Goal: Task Accomplishment & Management: Manage account settings

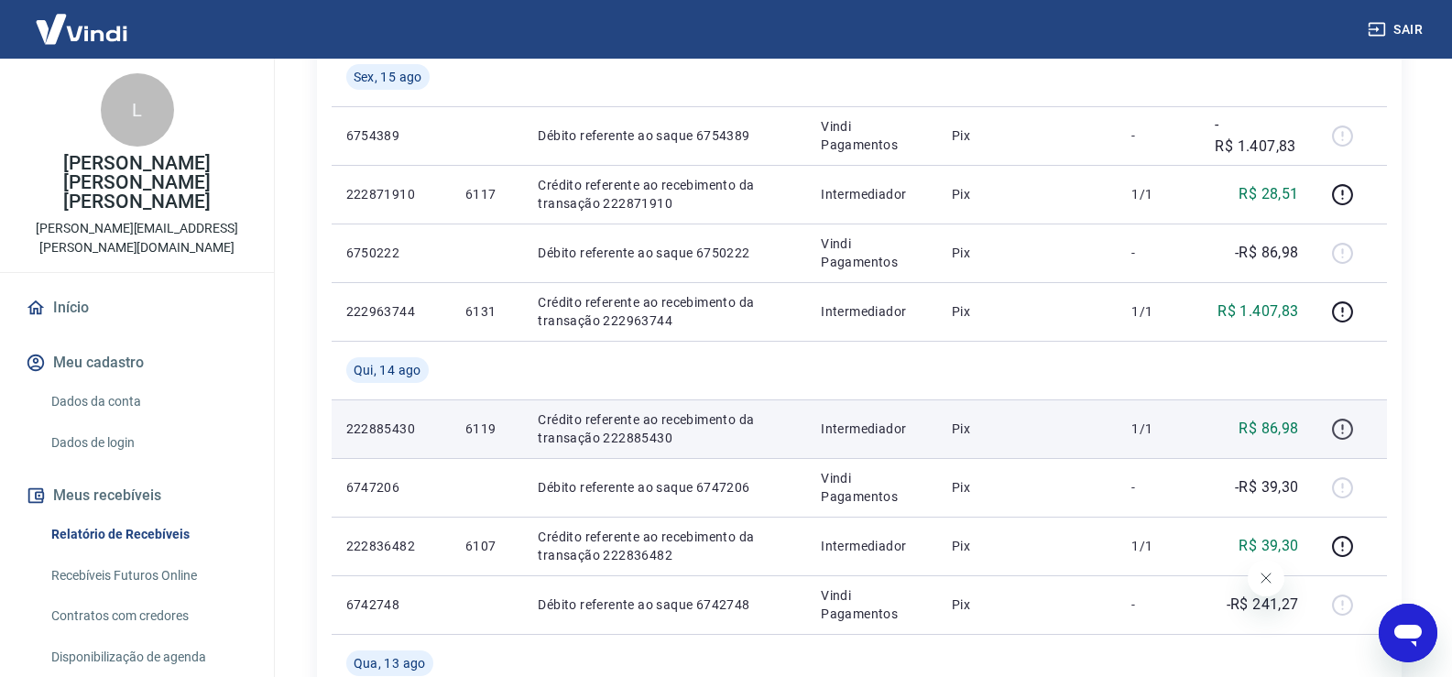
scroll to position [855, 0]
click at [1342, 422] on icon "button" at bounding box center [1342, 429] width 23 height 23
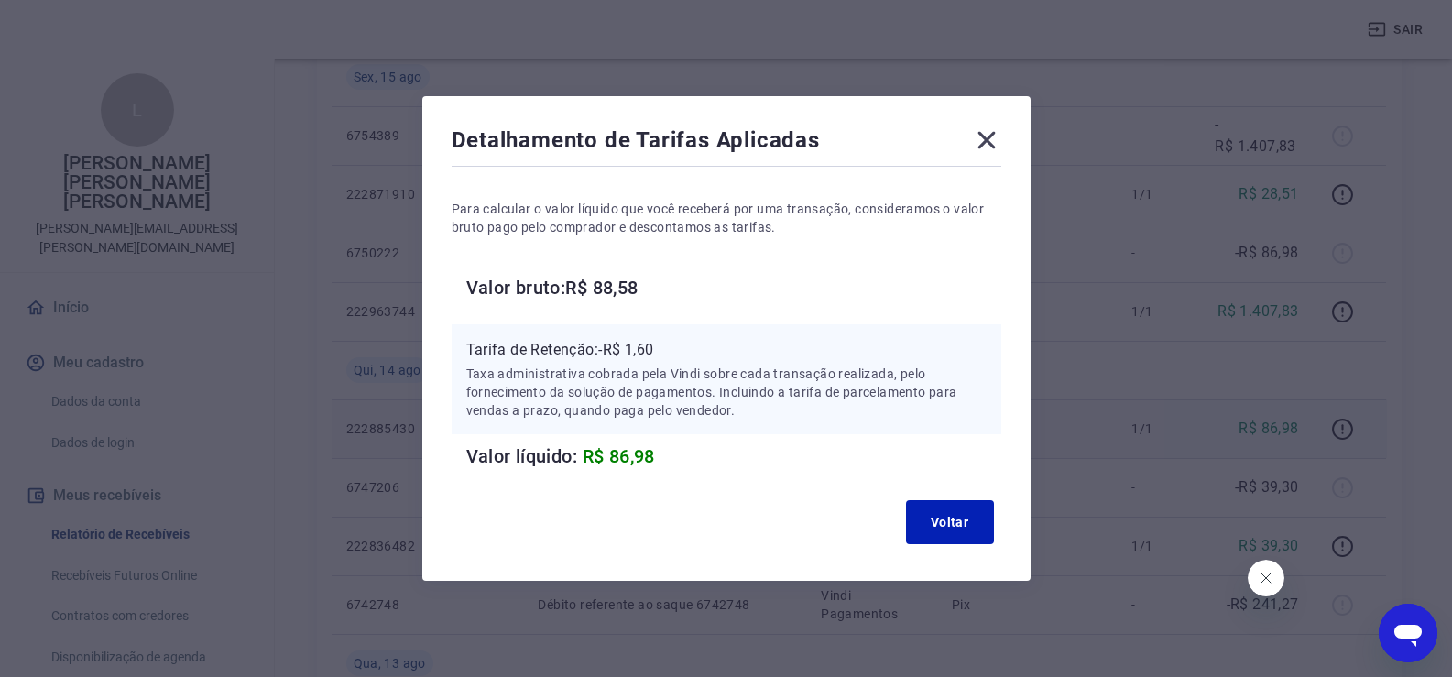
click at [994, 137] on icon at bounding box center [986, 140] width 29 height 29
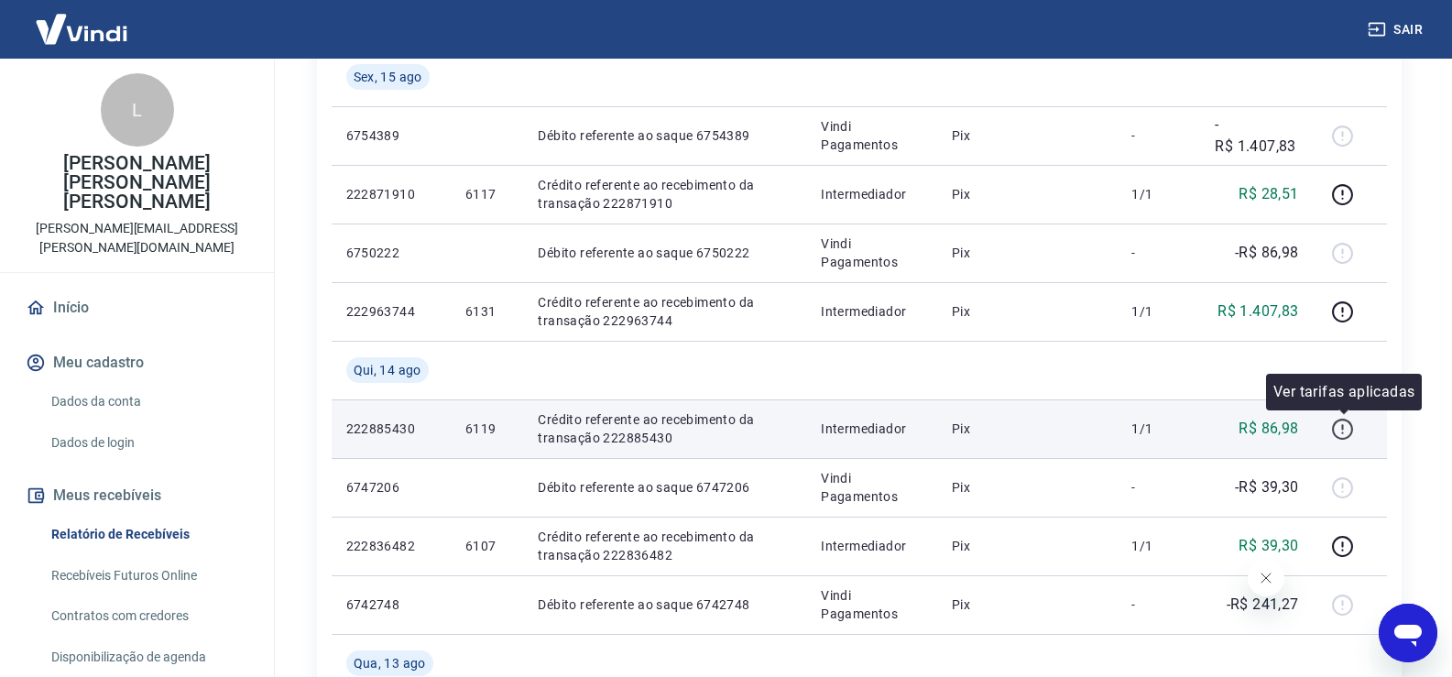
click at [1348, 433] on icon "button" at bounding box center [1342, 429] width 23 height 23
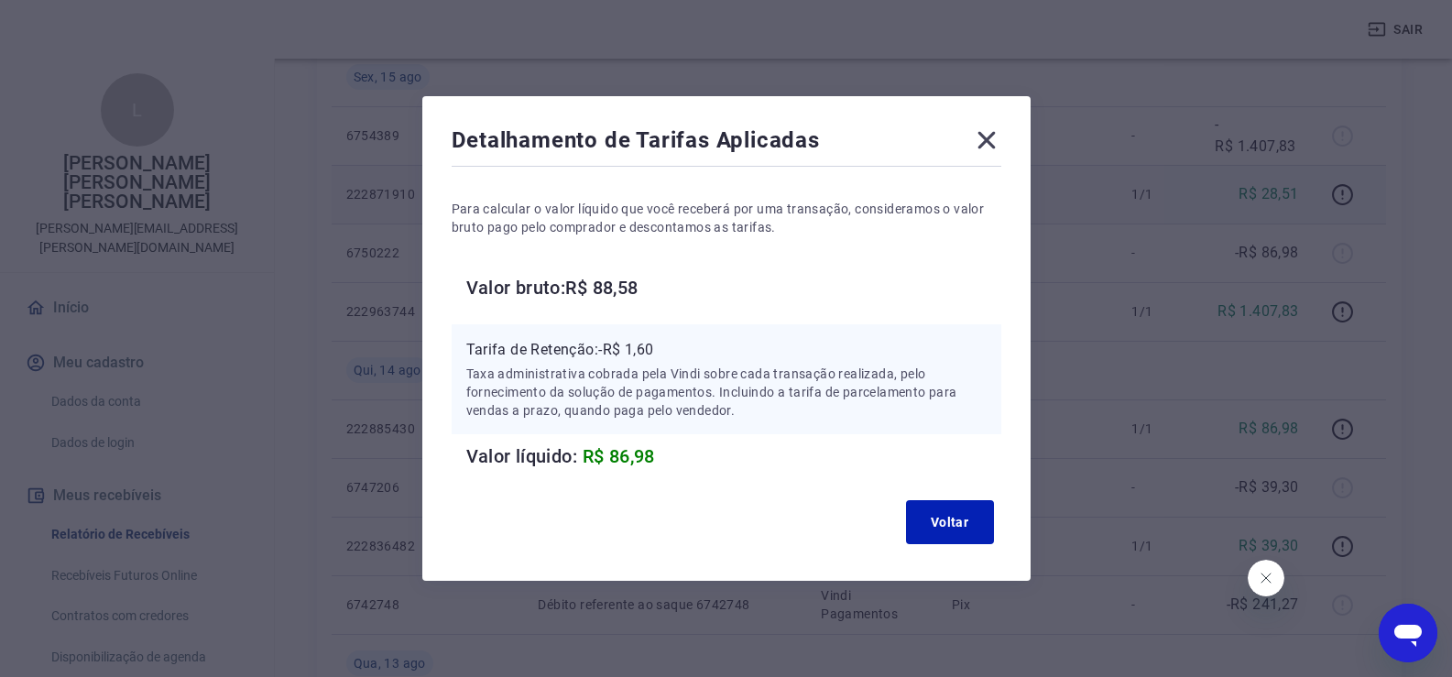
drag, startPoint x: 997, startPoint y: 133, endPoint x: 992, endPoint y: 179, distance: 46.0
click at [996, 134] on icon at bounding box center [986, 140] width 29 height 29
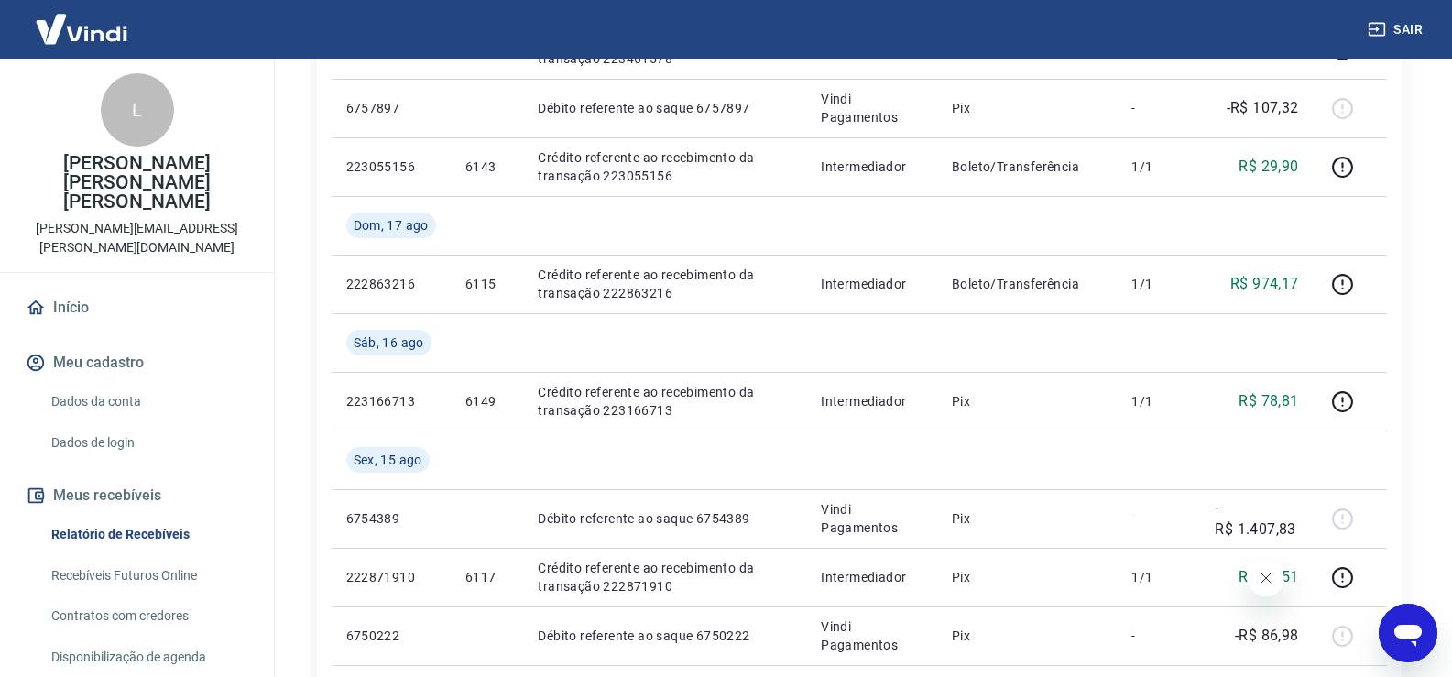
scroll to position [428, 0]
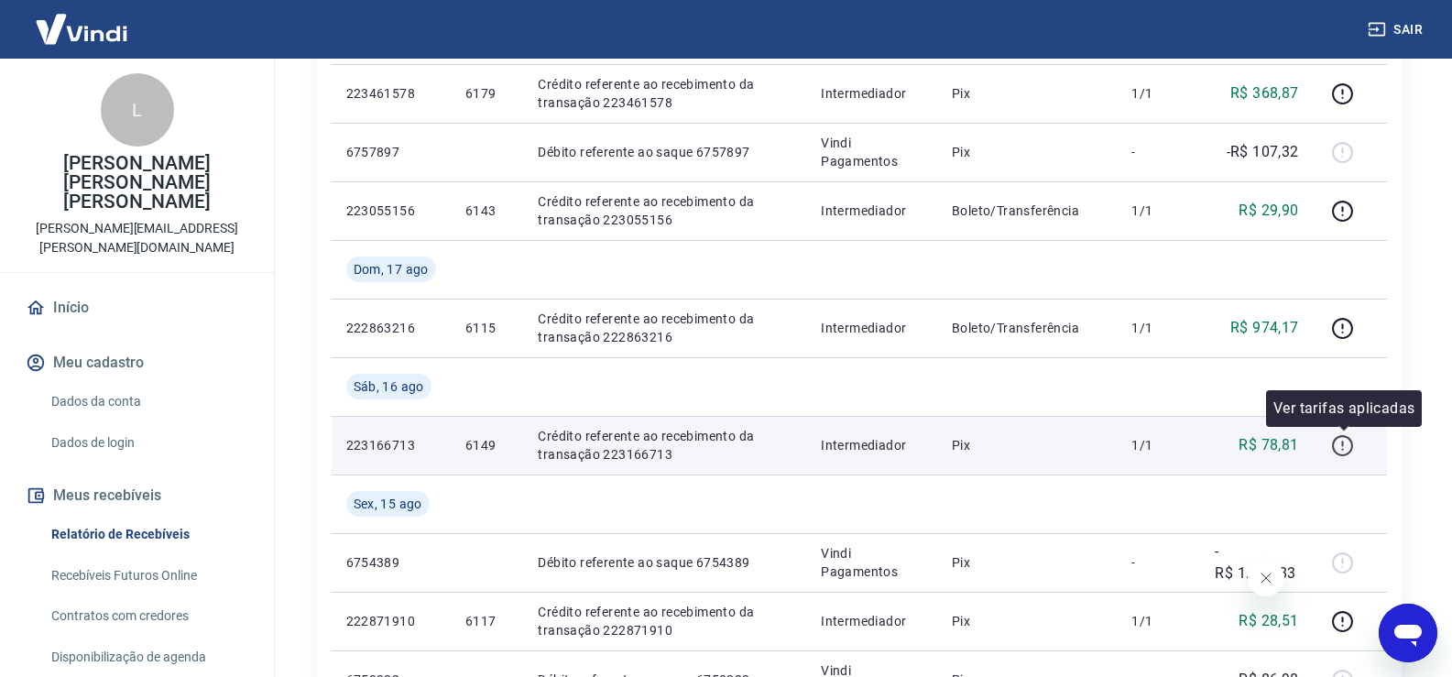
click at [1344, 449] on icon "button" at bounding box center [1343, 449] width 2 height 2
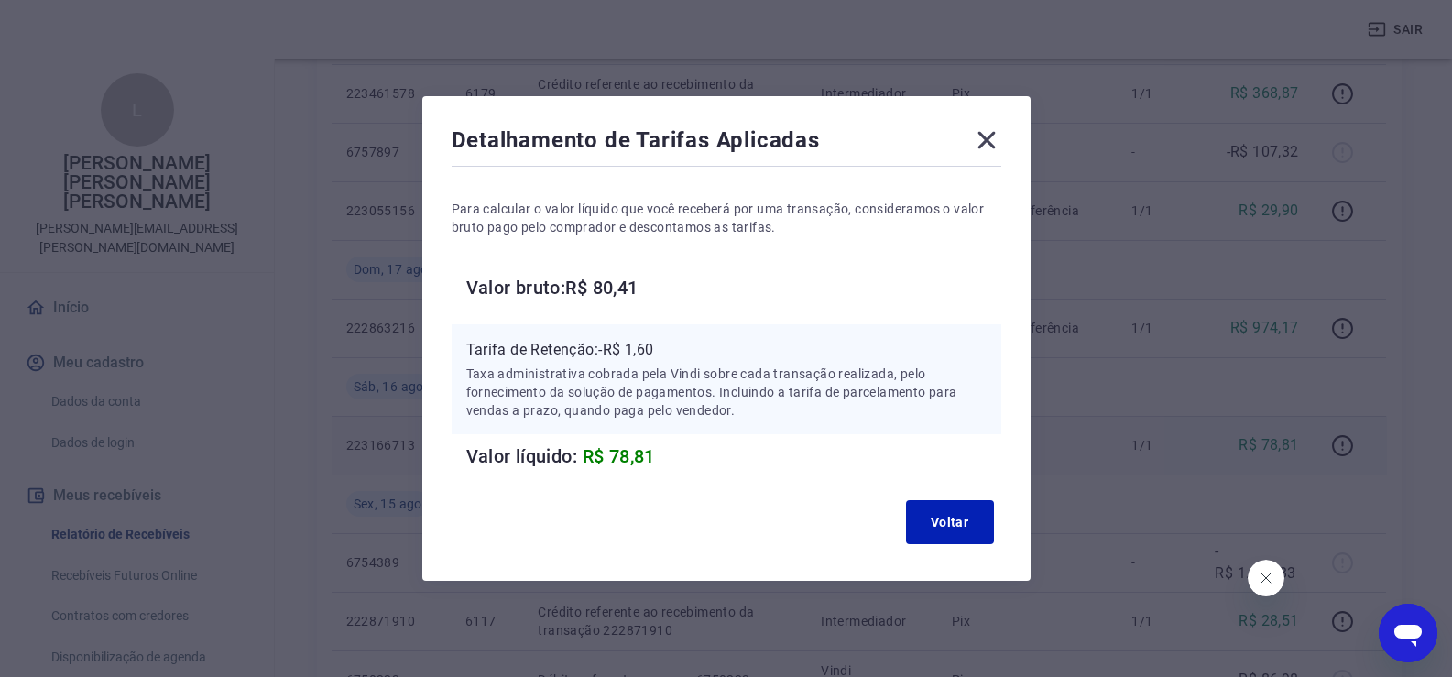
click at [992, 144] on icon at bounding box center [986, 140] width 29 height 29
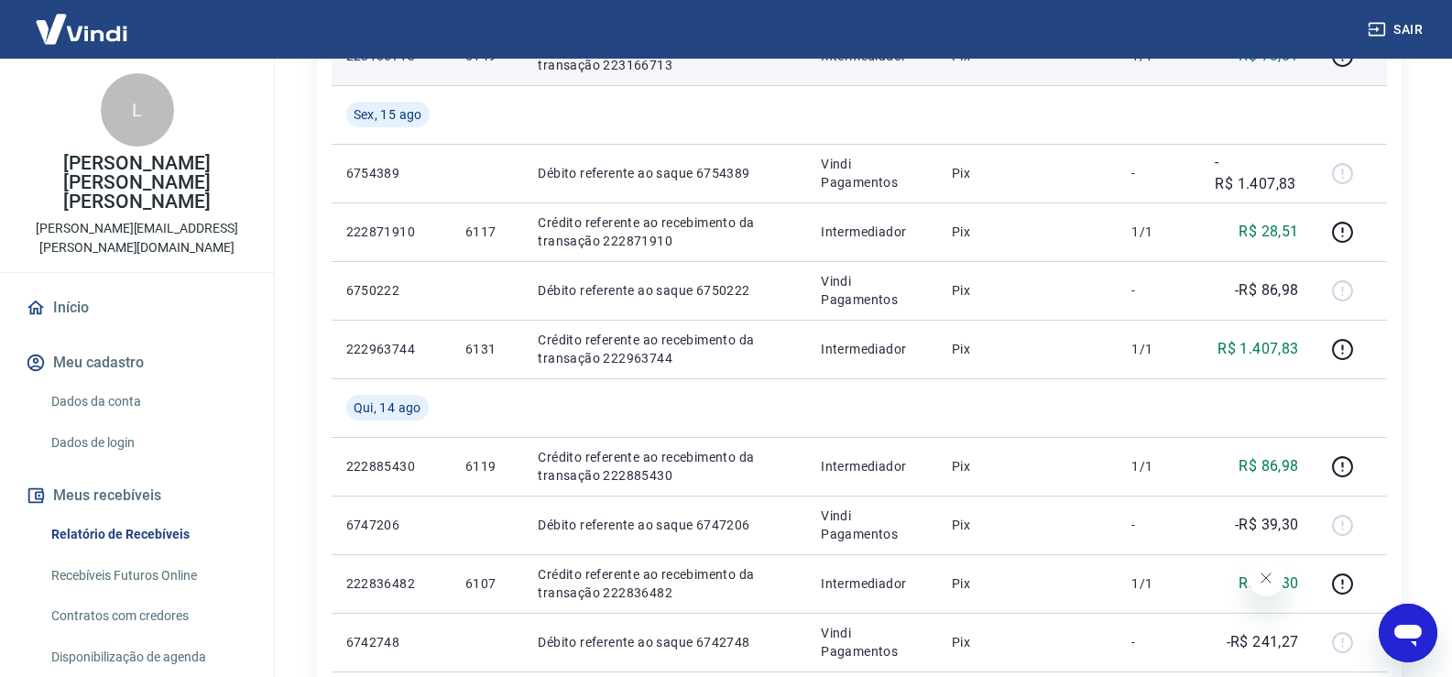
scroll to position [855, 0]
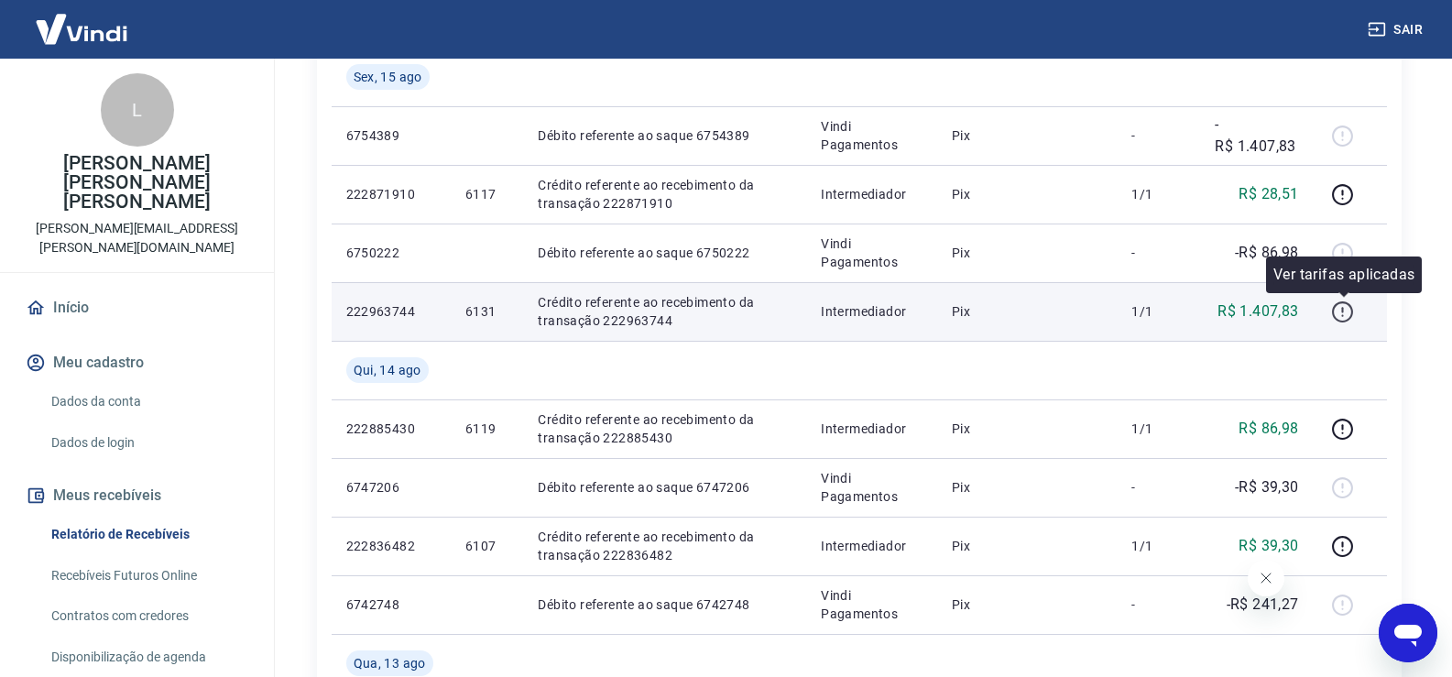
click at [1336, 321] on icon "button" at bounding box center [1342, 312] width 23 height 23
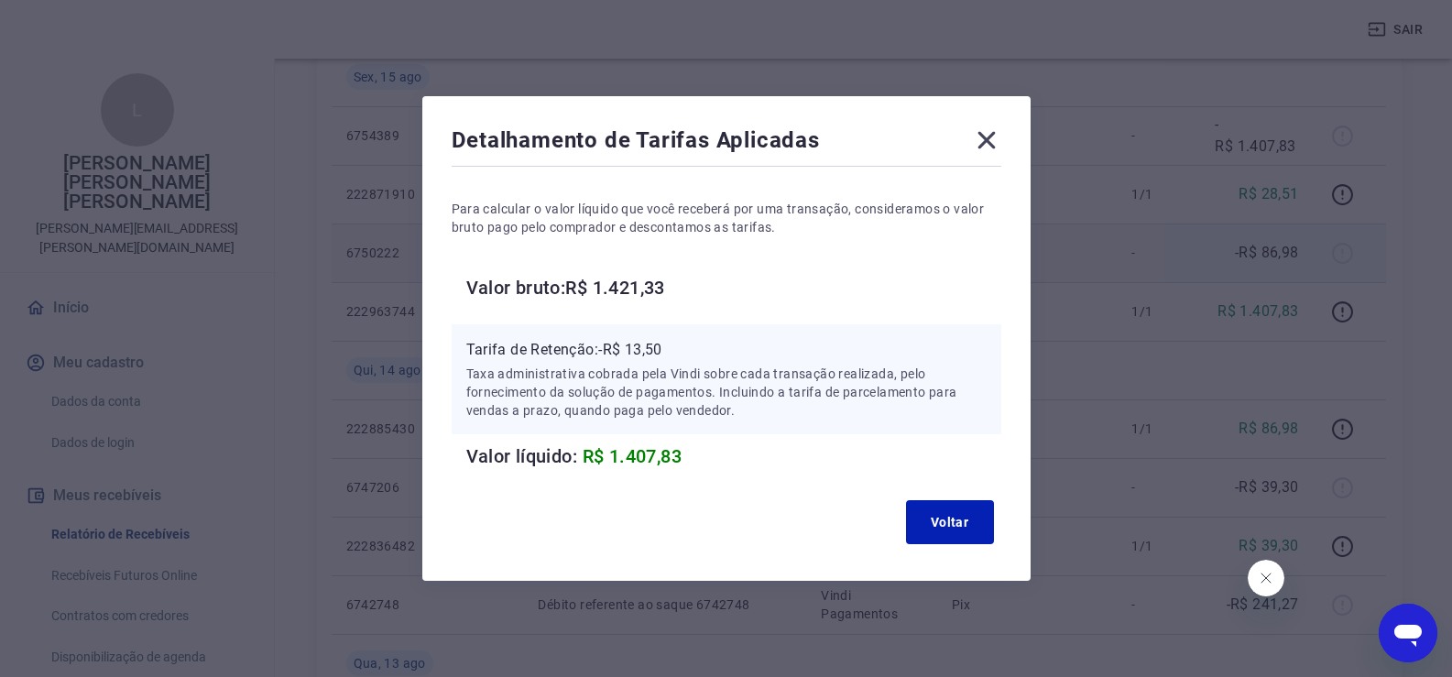
drag, startPoint x: 990, startPoint y: 137, endPoint x: 925, endPoint y: 245, distance: 125.4
click at [987, 137] on icon at bounding box center [986, 140] width 29 height 29
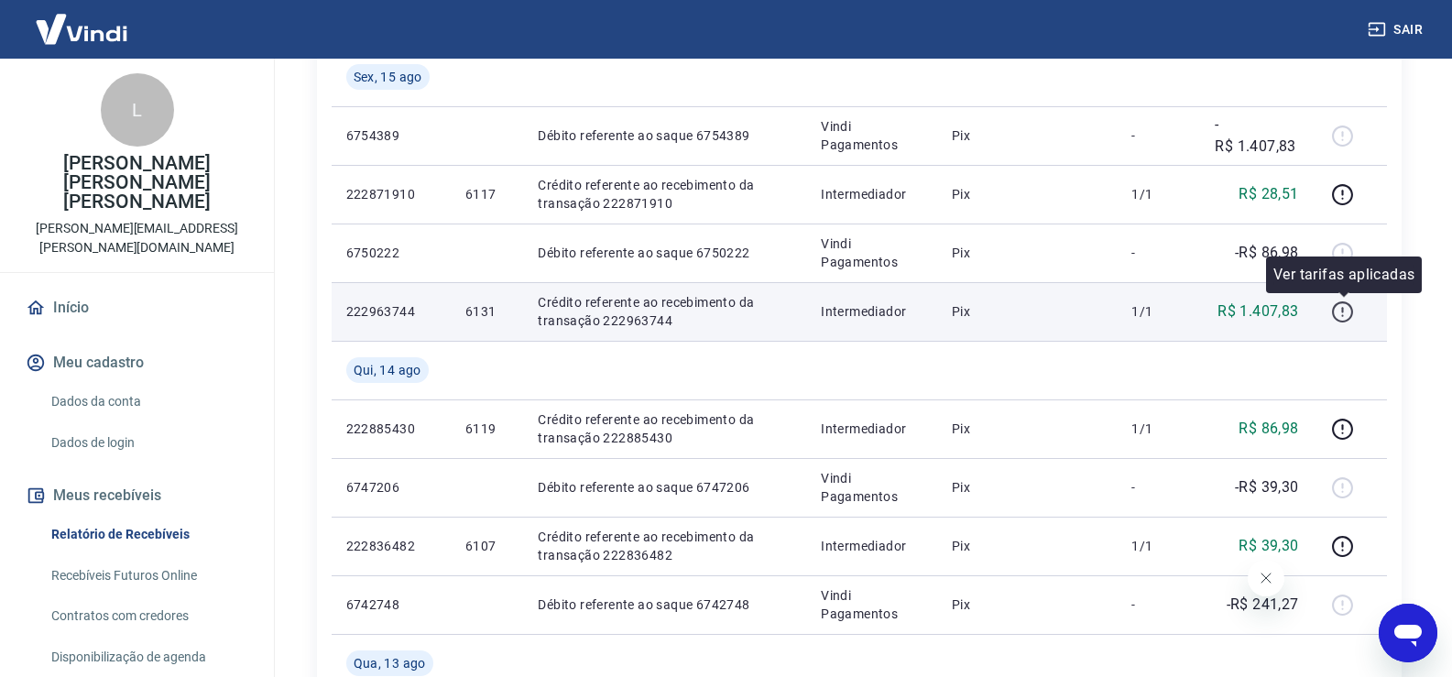
click at [1341, 313] on icon "button" at bounding box center [1342, 312] width 23 height 23
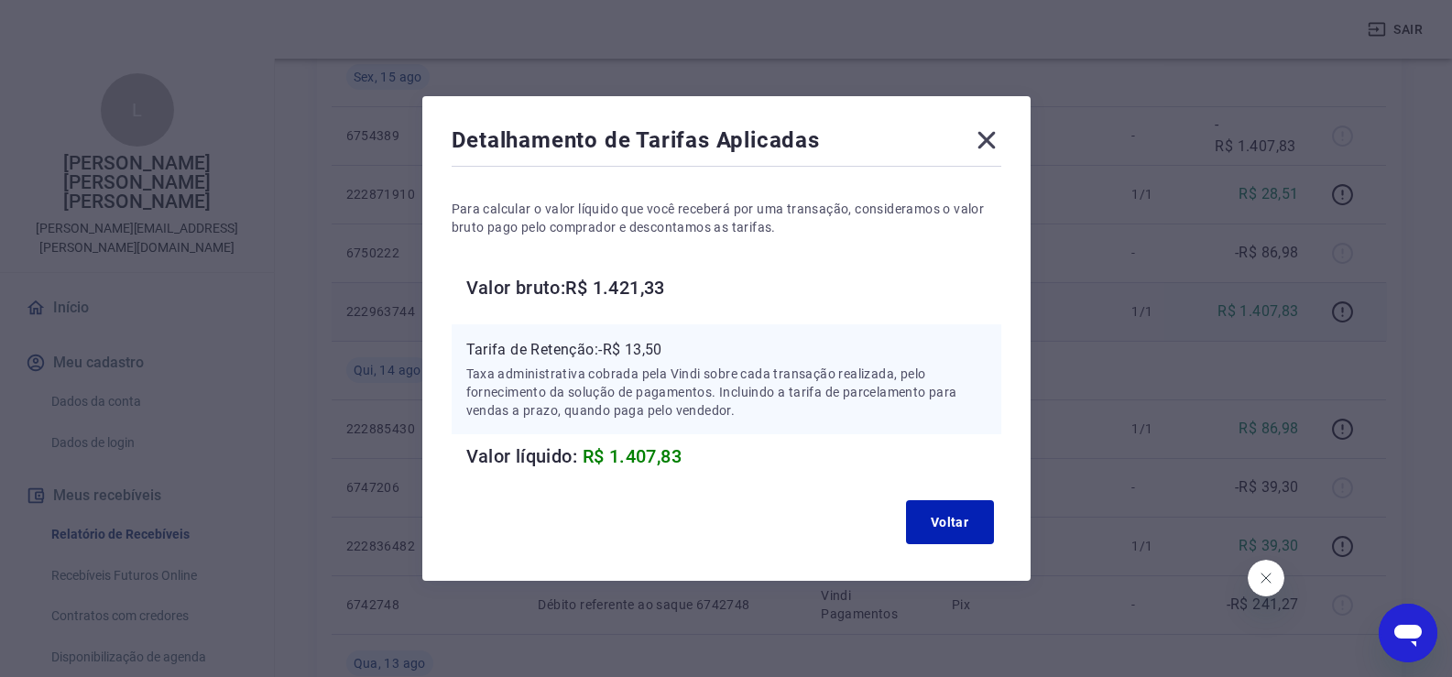
click at [991, 128] on icon at bounding box center [986, 140] width 29 height 29
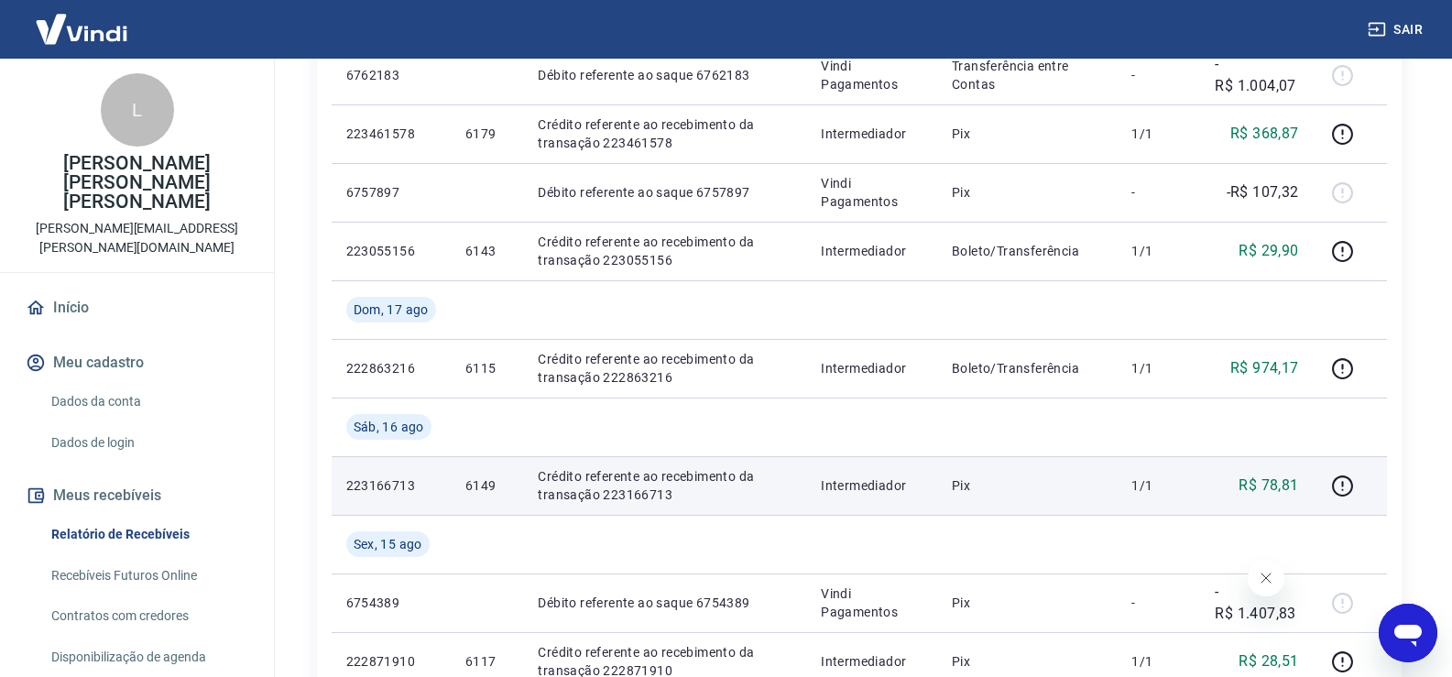
scroll to position [428, 0]
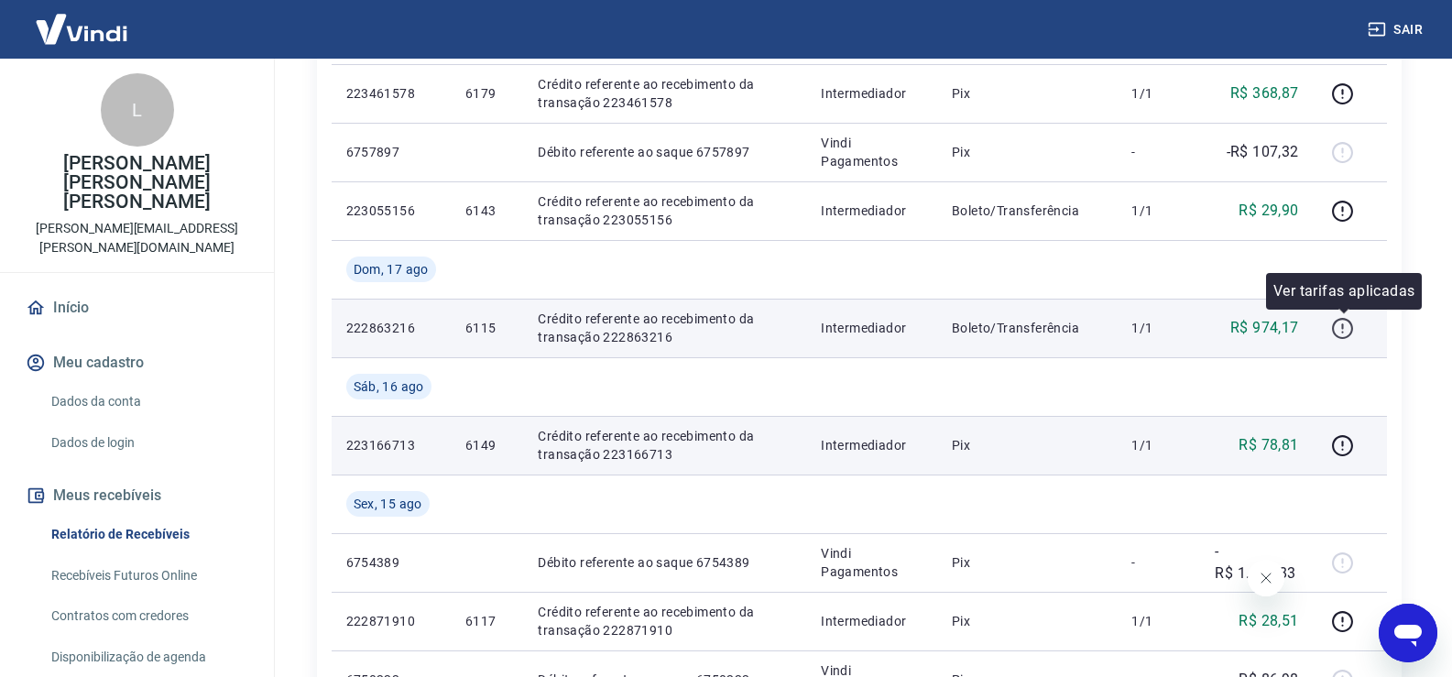
click at [1340, 332] on icon "button" at bounding box center [1342, 328] width 23 height 23
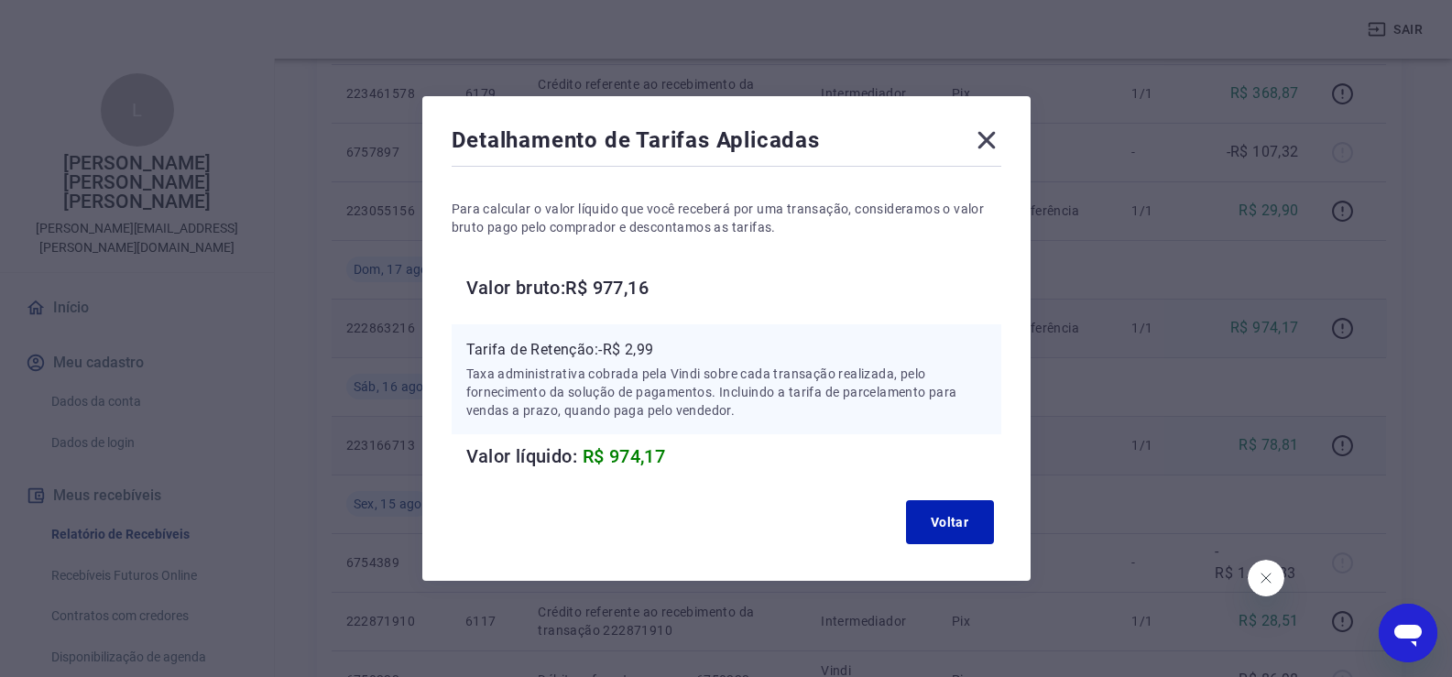
click at [990, 142] on icon at bounding box center [986, 140] width 17 height 17
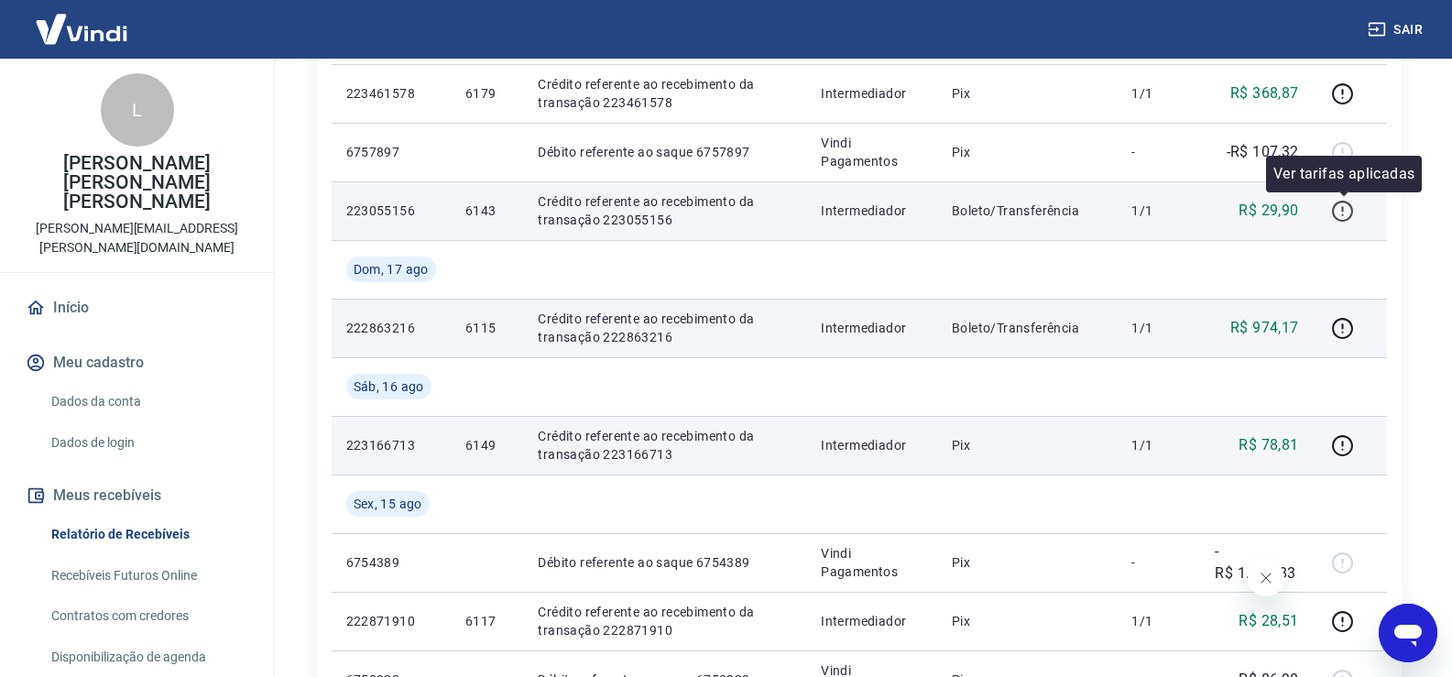
click at [1342, 214] on icon "button" at bounding box center [1342, 211] width 23 height 23
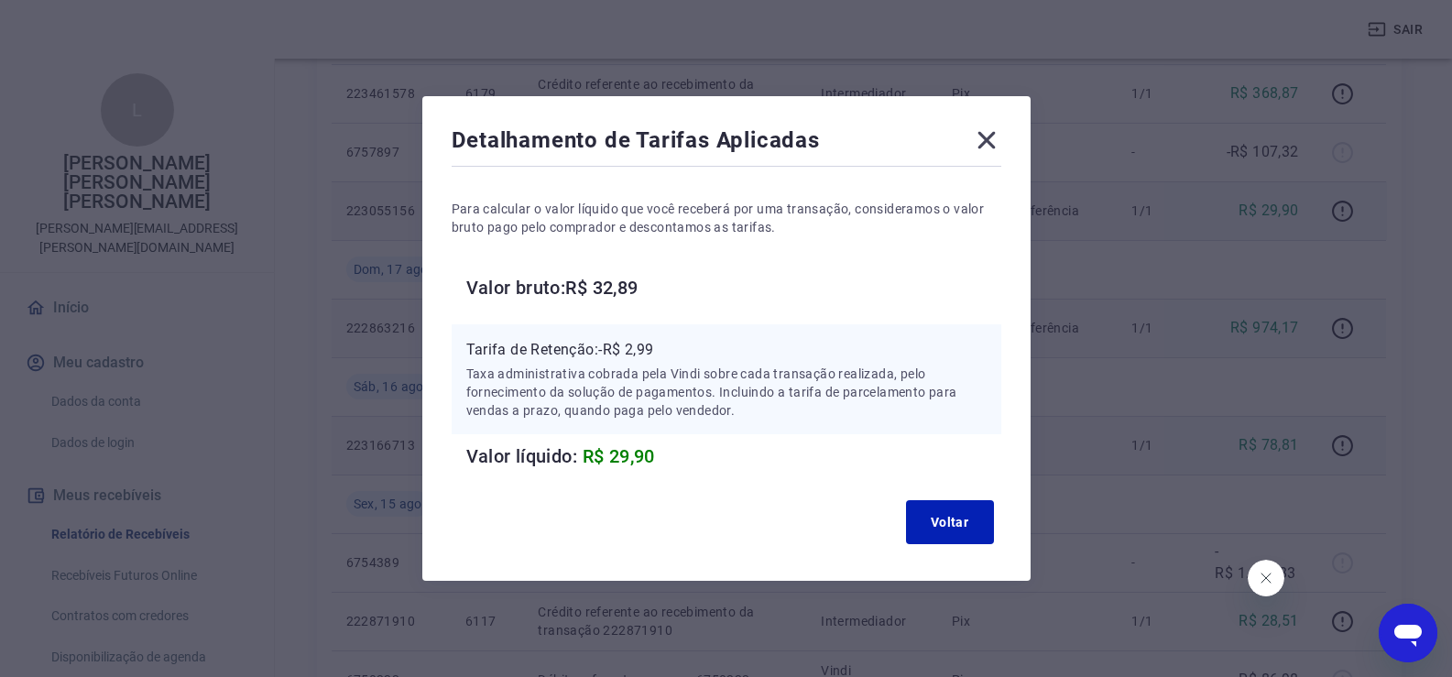
click at [986, 140] on icon at bounding box center [986, 140] width 29 height 29
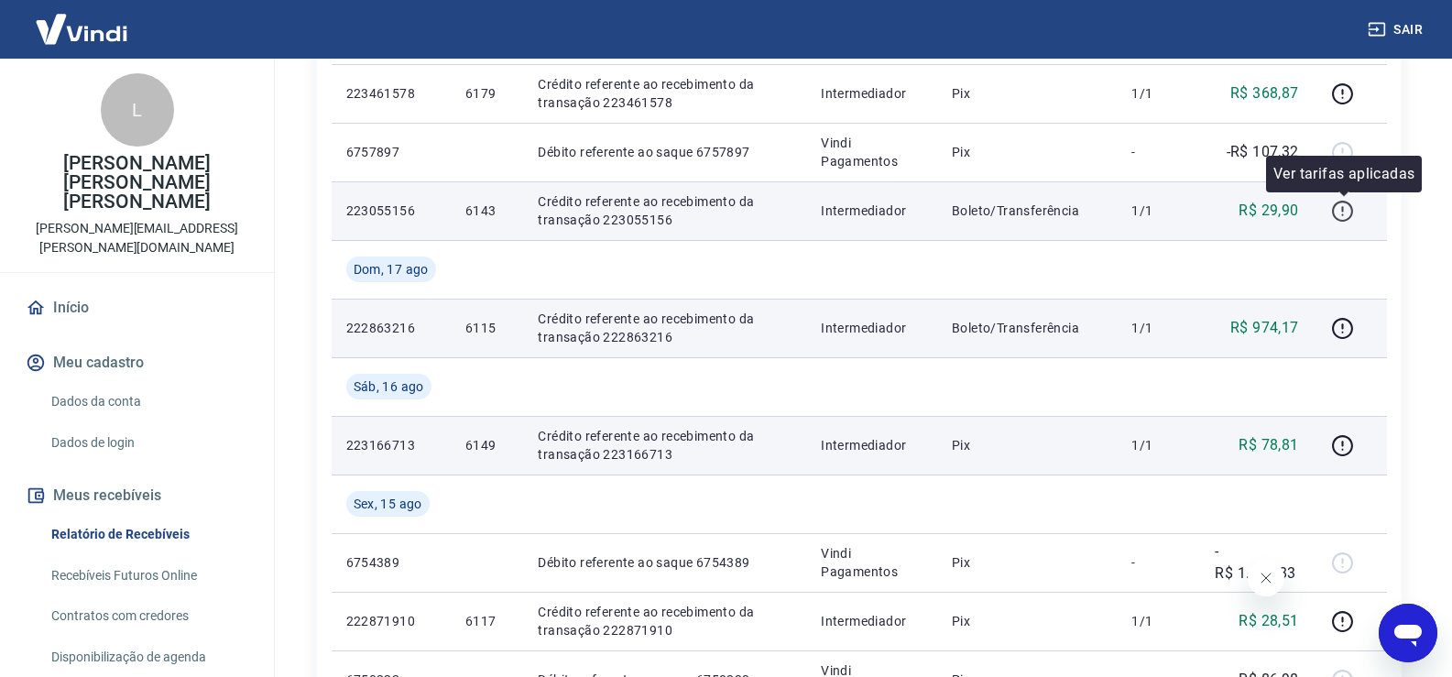
click at [1347, 213] on icon "button" at bounding box center [1342, 211] width 23 height 23
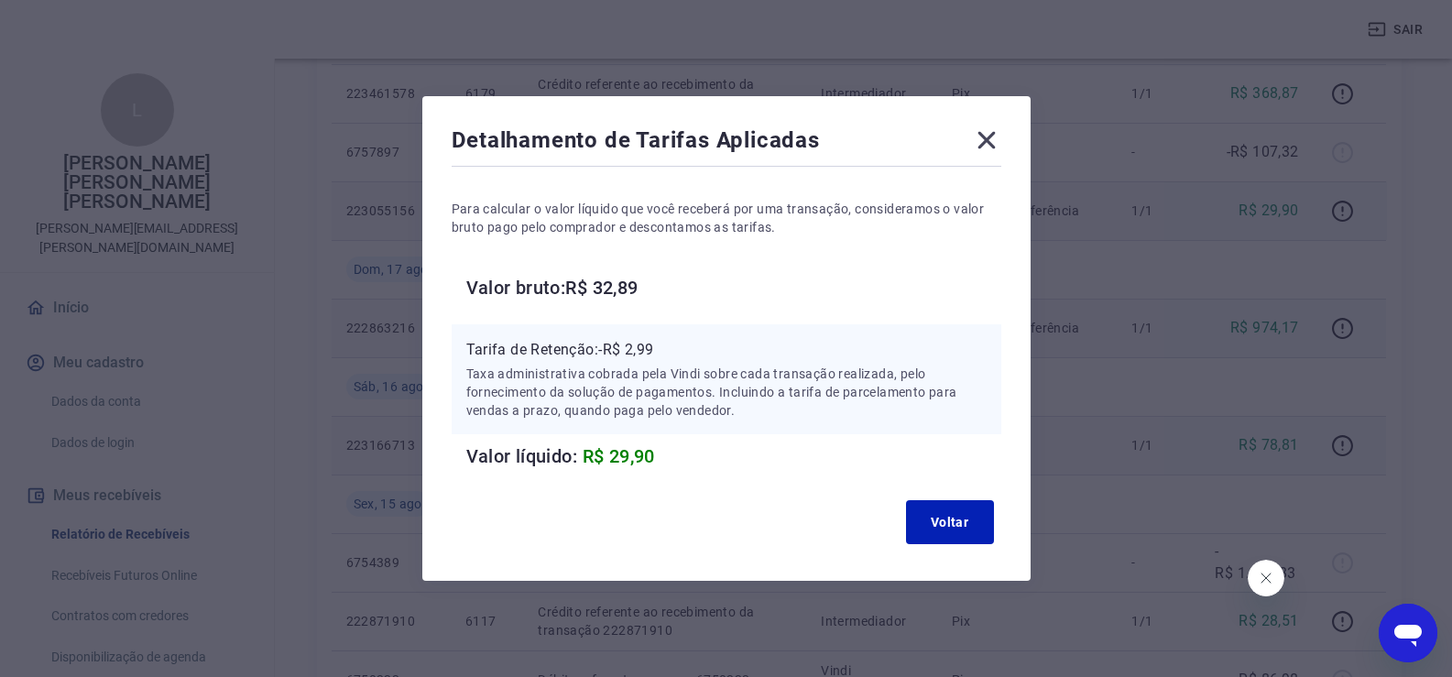
click at [988, 137] on icon at bounding box center [986, 140] width 17 height 17
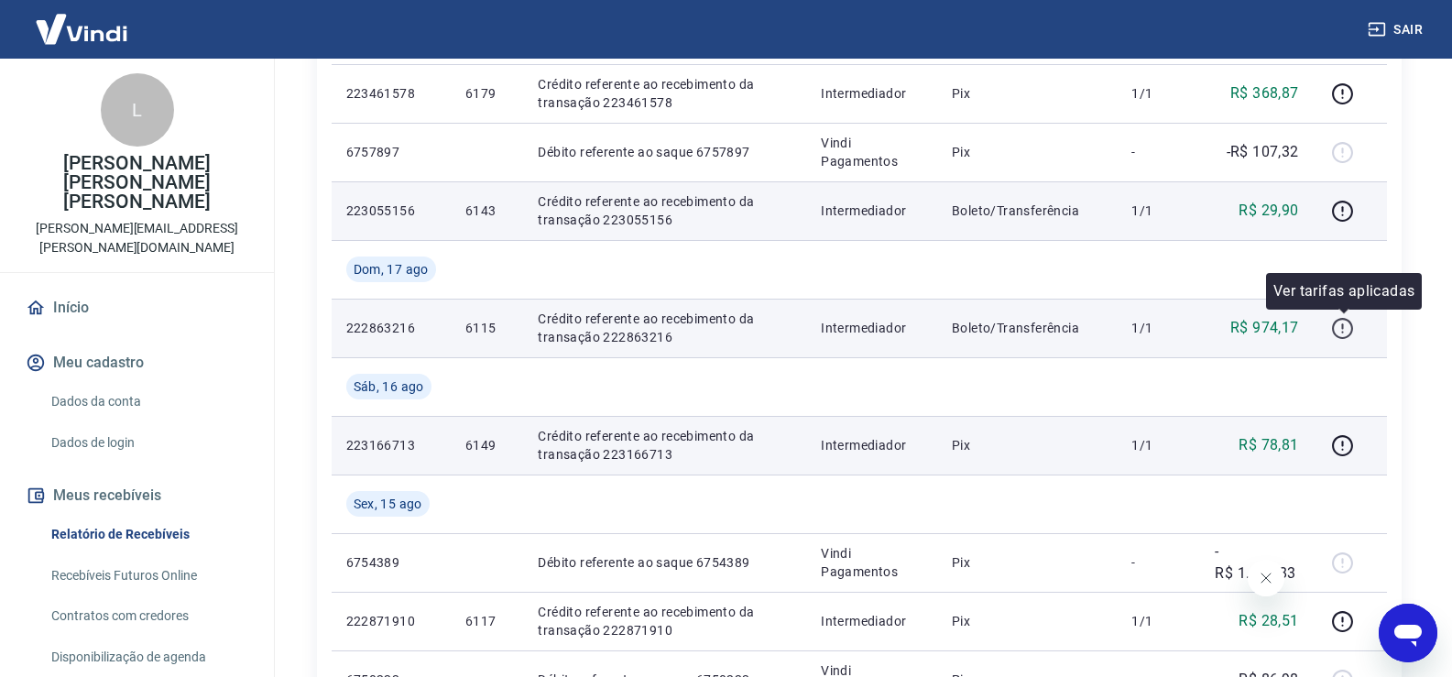
click at [1341, 328] on icon "button" at bounding box center [1342, 328] width 23 height 23
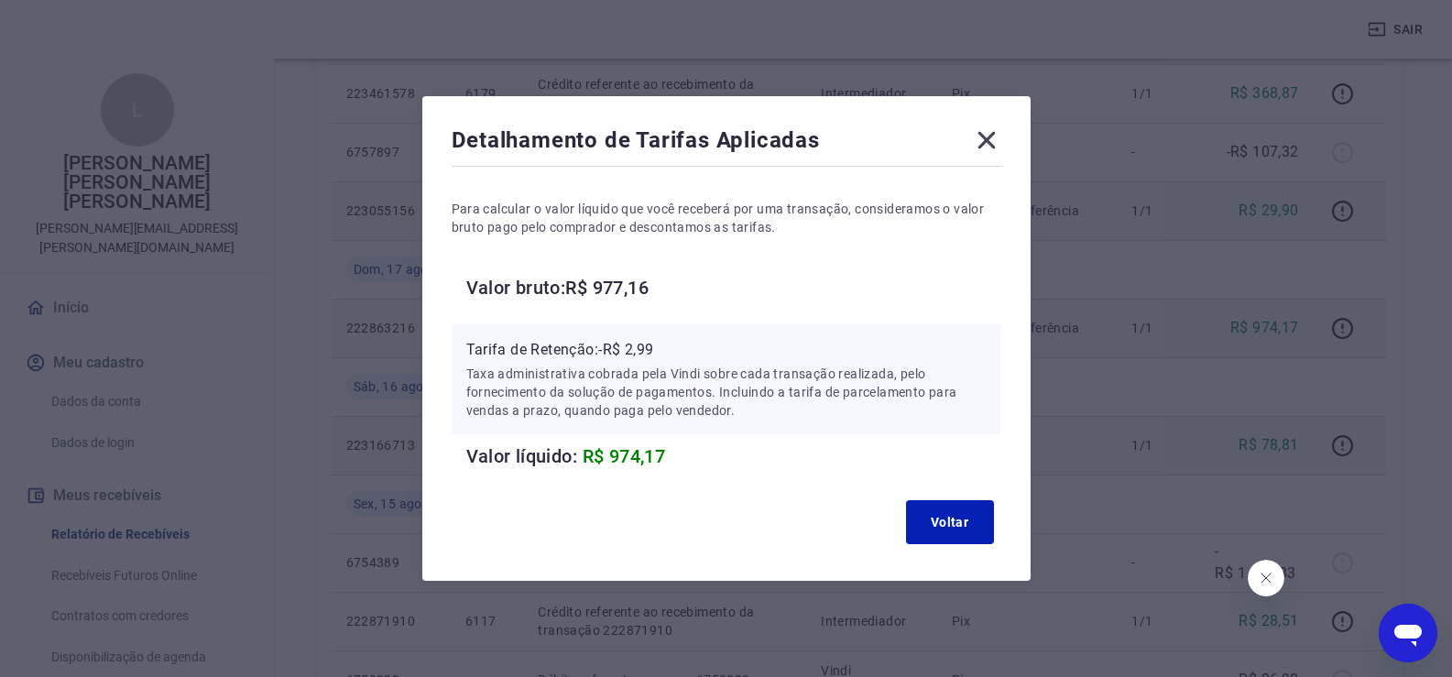
click at [993, 141] on icon at bounding box center [986, 140] width 17 height 17
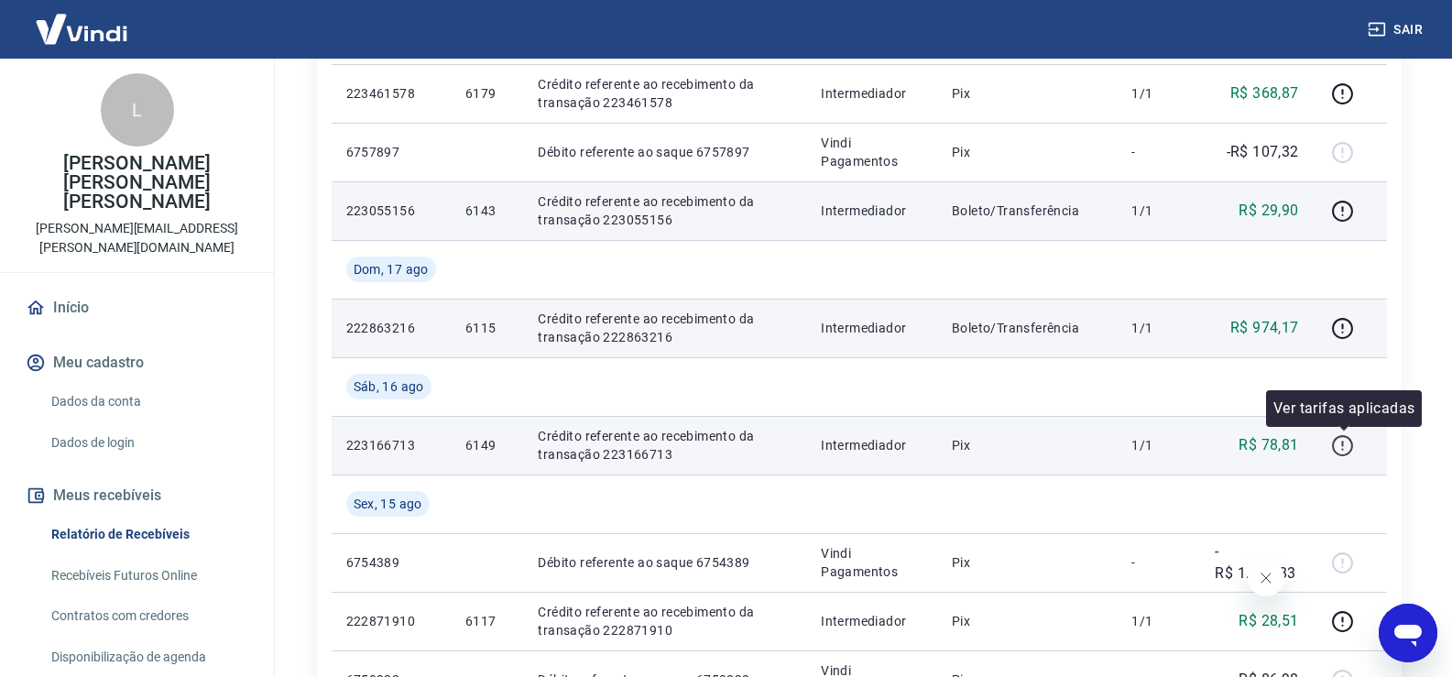
click at [1341, 444] on icon "button" at bounding box center [1342, 445] width 23 height 23
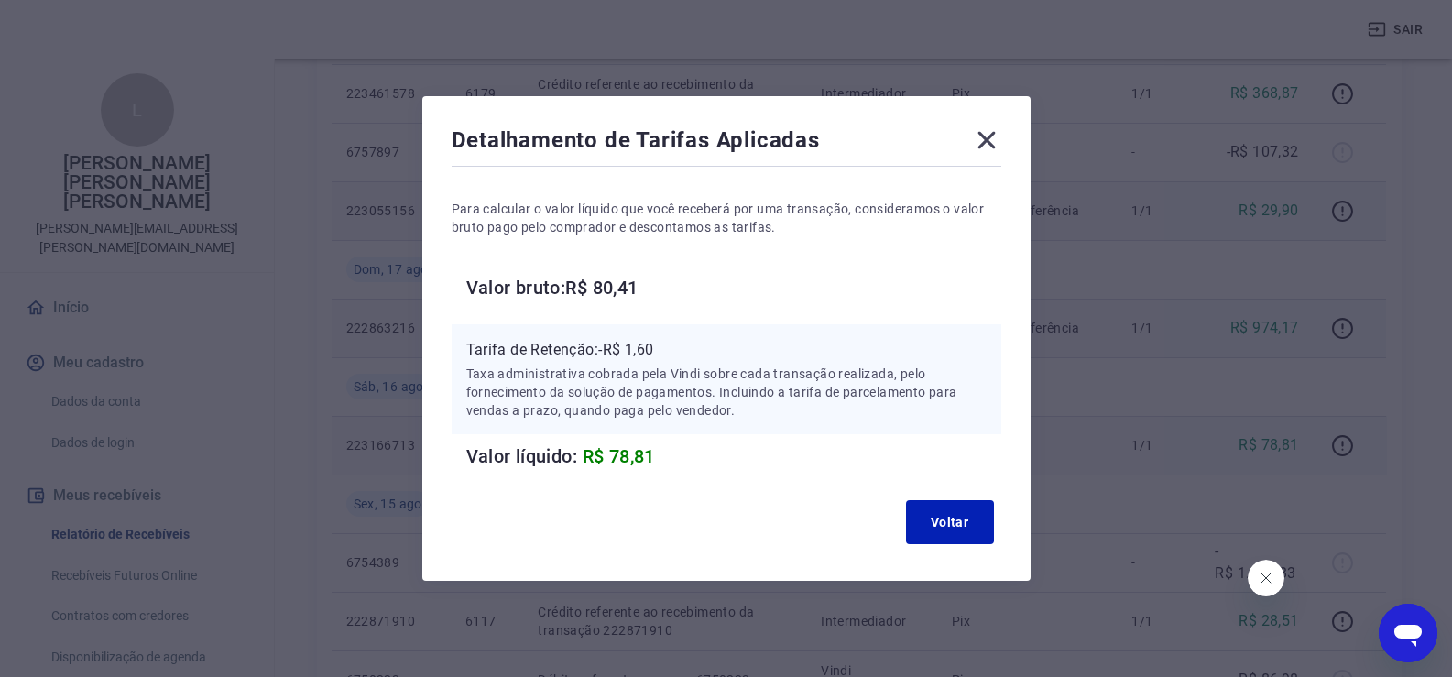
click at [998, 142] on icon at bounding box center [986, 140] width 29 height 29
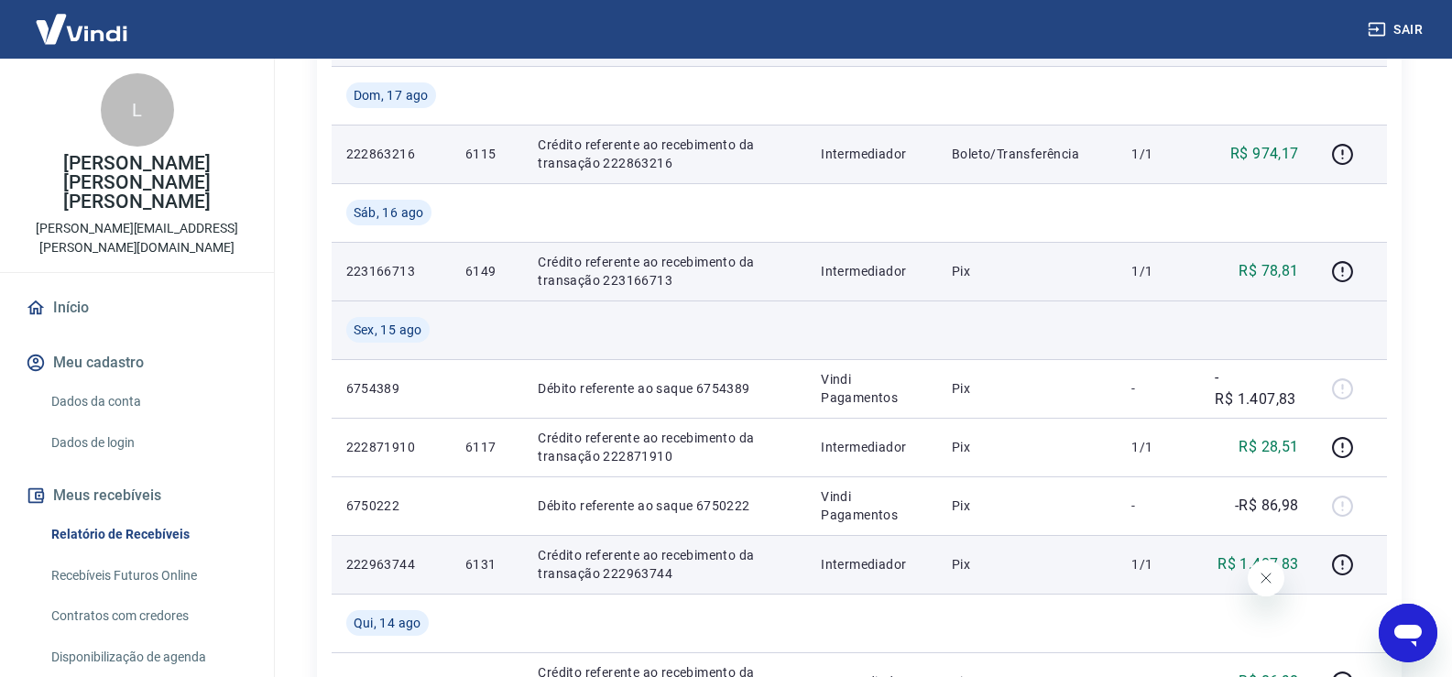
scroll to position [641, 0]
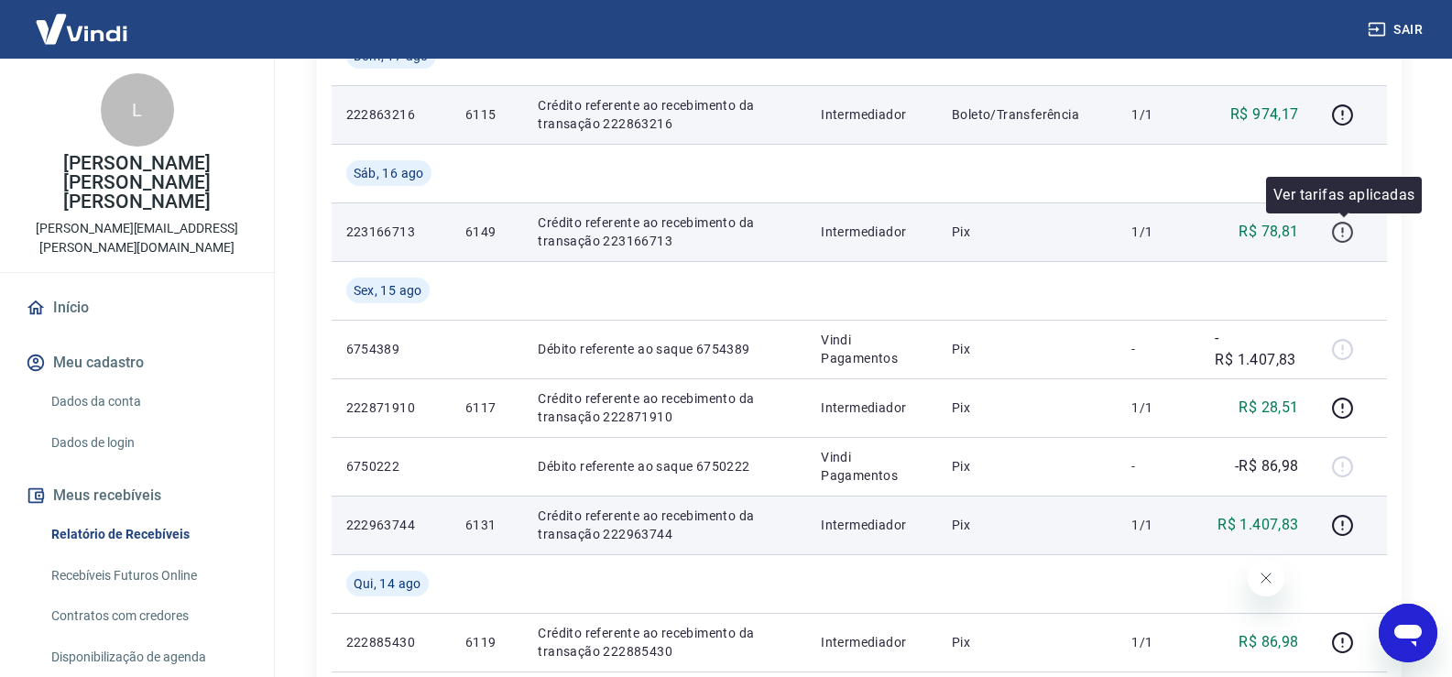
click at [1348, 238] on icon "button" at bounding box center [1342, 232] width 23 height 23
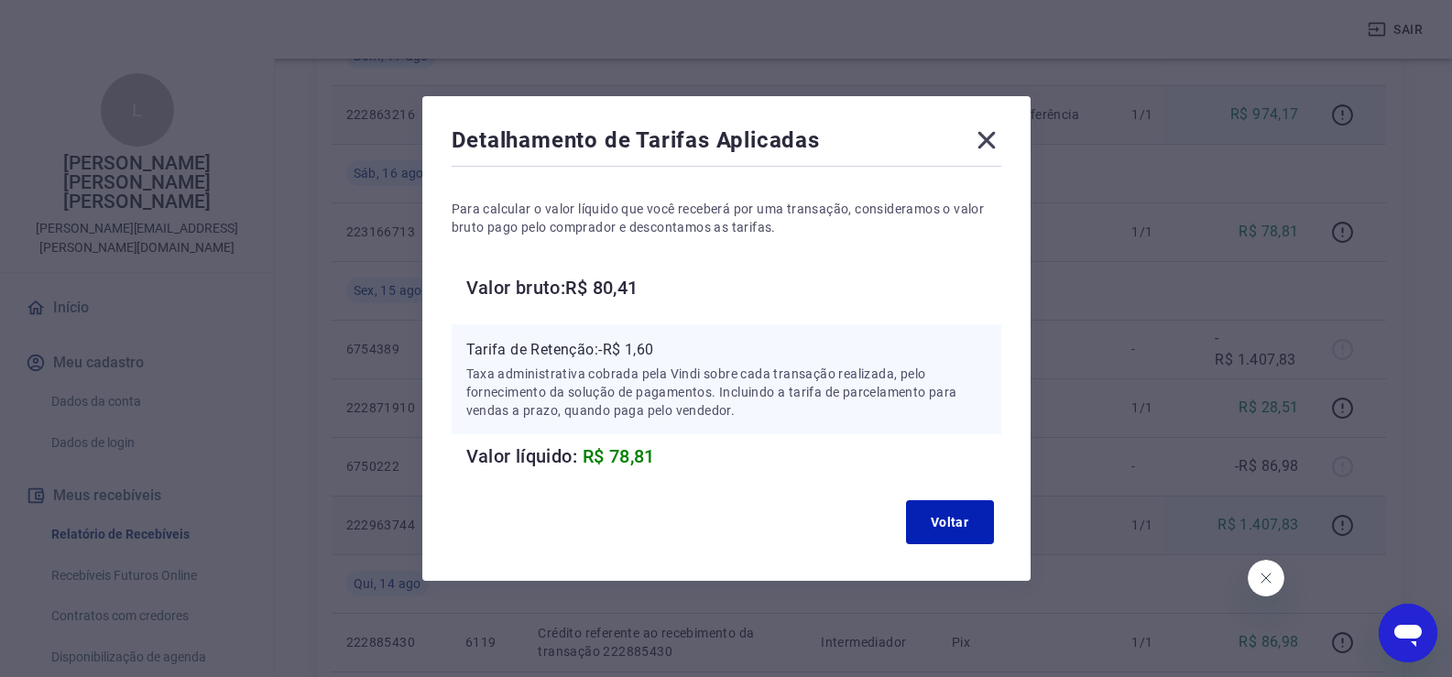
click at [989, 132] on icon at bounding box center [986, 140] width 29 height 29
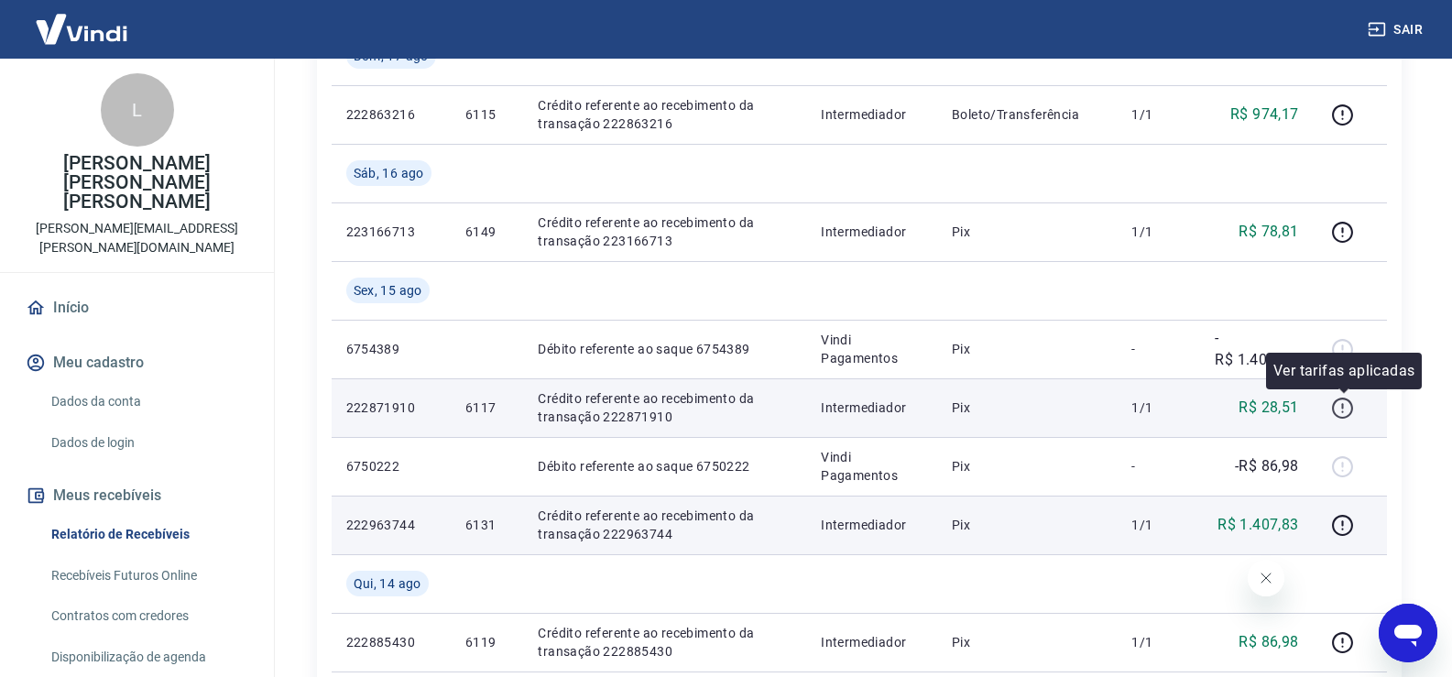
click at [1349, 412] on icon "button" at bounding box center [1342, 408] width 23 height 23
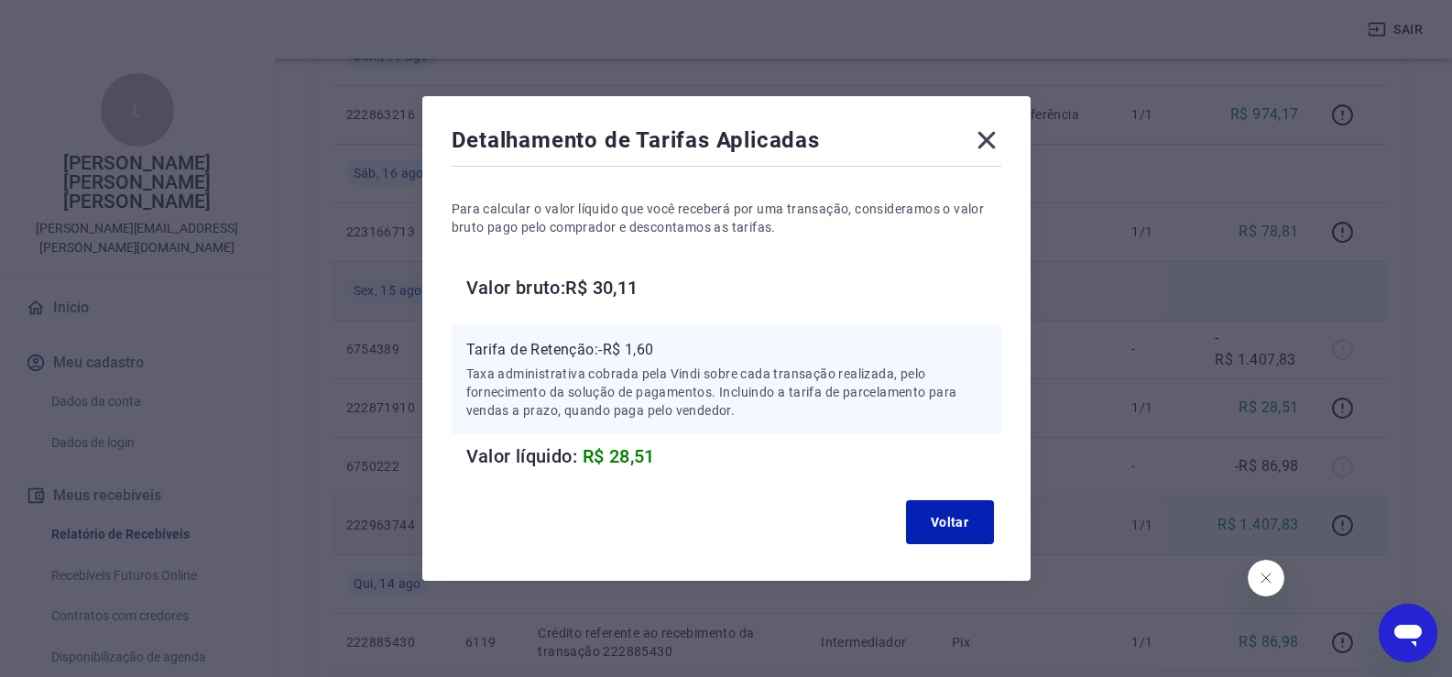
drag, startPoint x: 991, startPoint y: 140, endPoint x: 1001, endPoint y: 285, distance: 145.1
click at [991, 143] on icon at bounding box center [986, 140] width 17 height 17
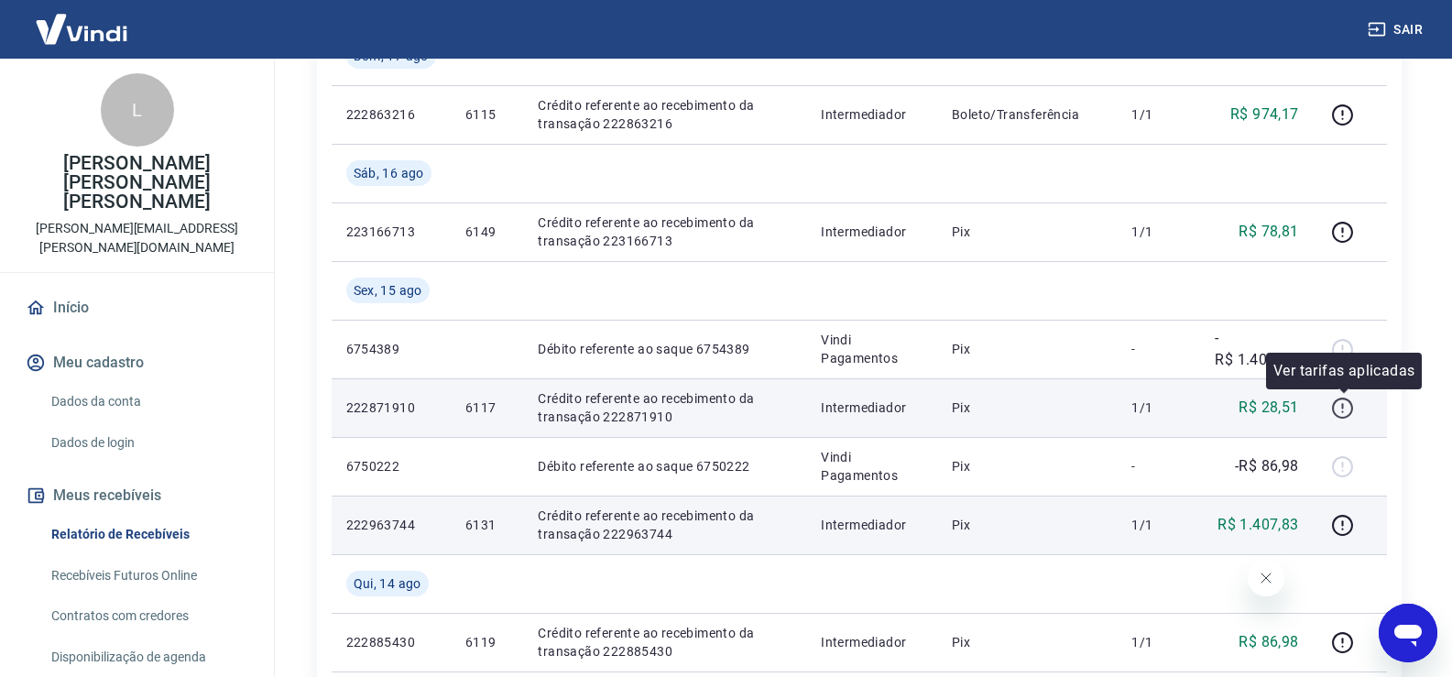
click at [1346, 408] on icon "button" at bounding box center [1342, 408] width 23 height 23
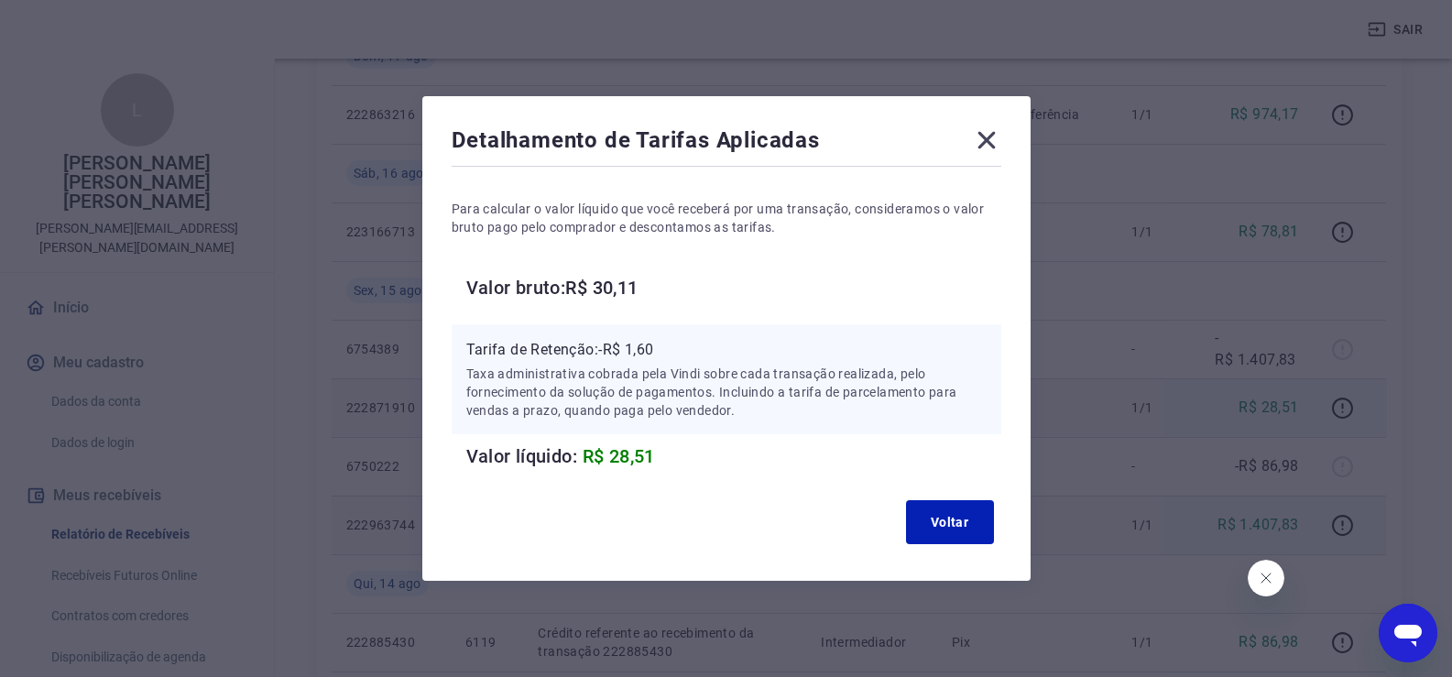
drag, startPoint x: 995, startPoint y: 137, endPoint x: 1012, endPoint y: 399, distance: 262.6
click at [995, 143] on icon at bounding box center [986, 140] width 17 height 17
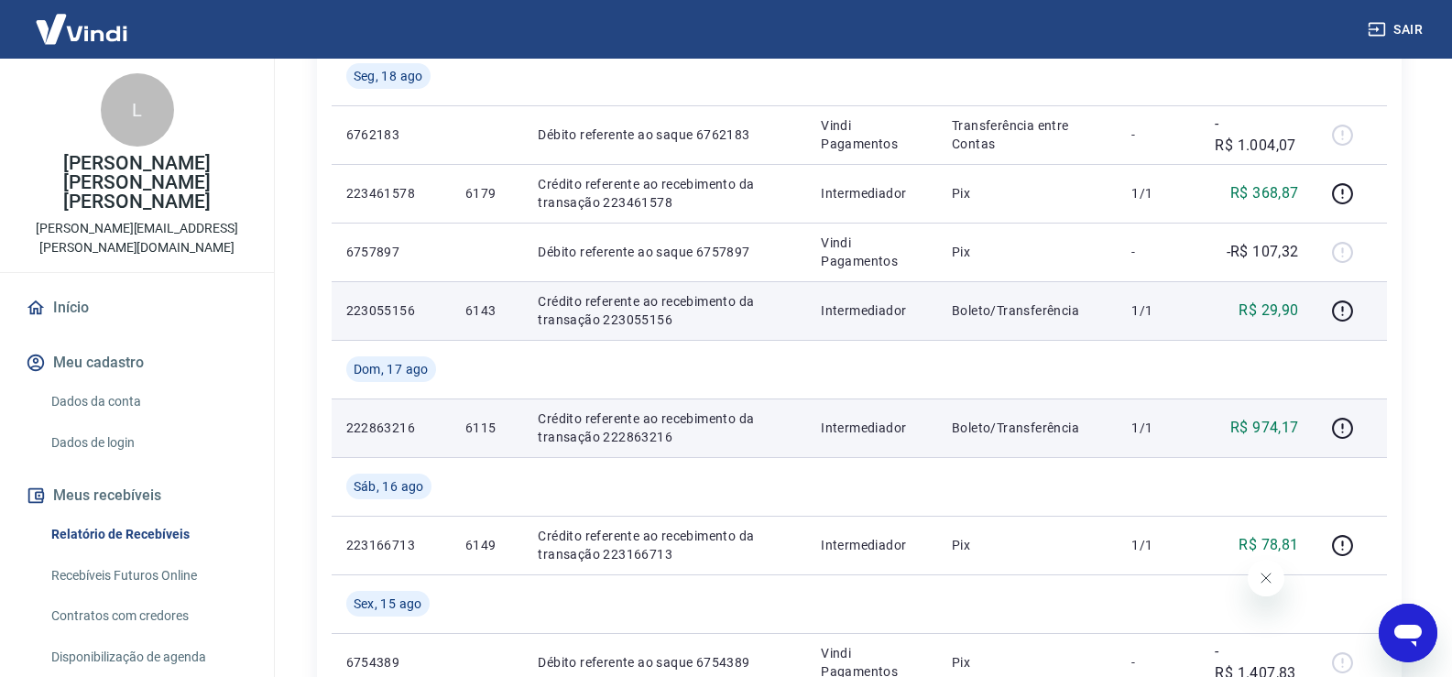
scroll to position [214, 0]
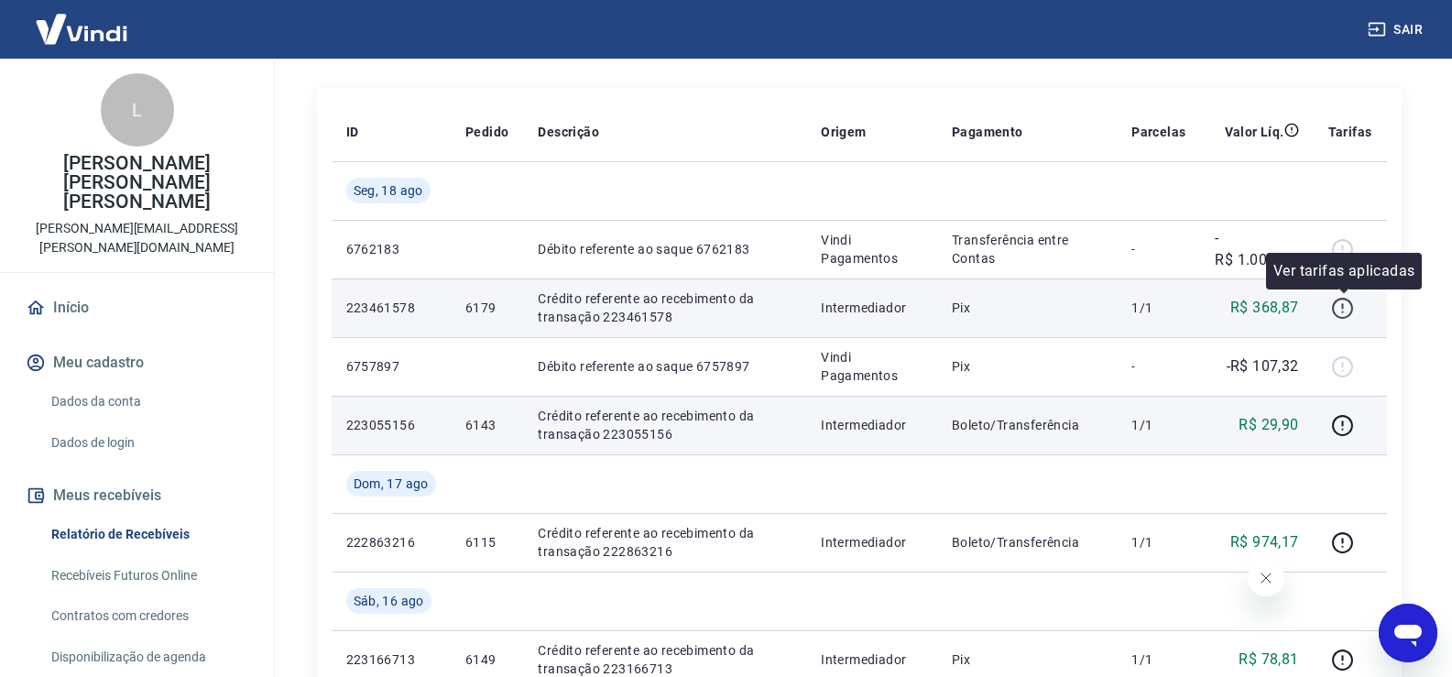
click at [1347, 305] on icon "button" at bounding box center [1342, 308] width 23 height 23
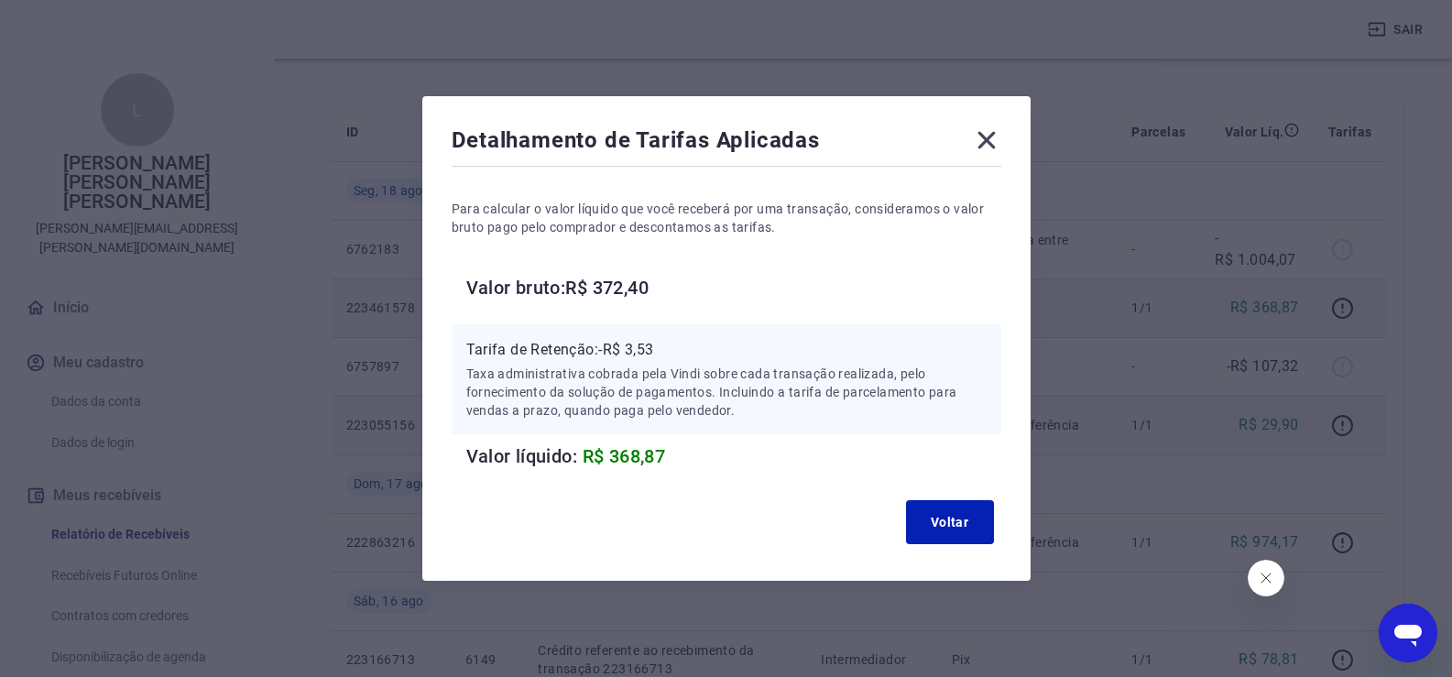
click at [989, 142] on icon at bounding box center [986, 140] width 29 height 29
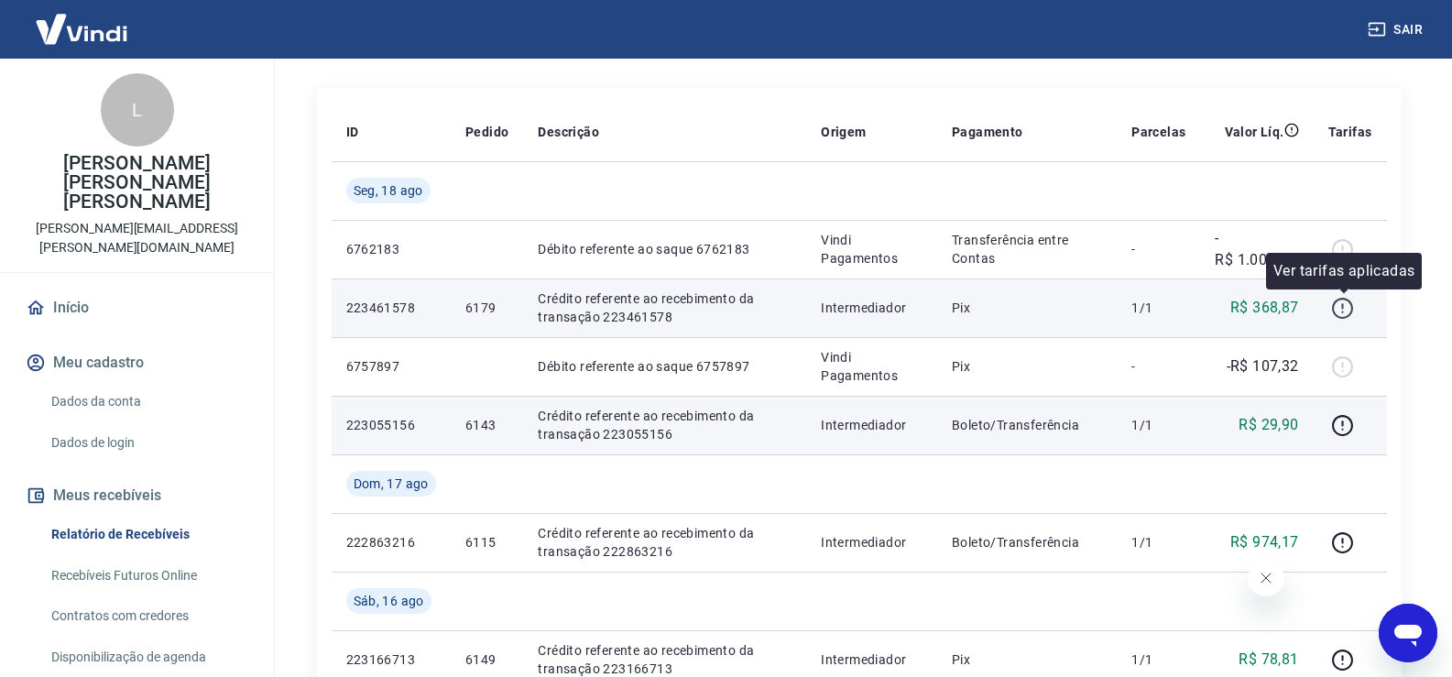
click at [1356, 311] on button "button" at bounding box center [1343, 307] width 29 height 29
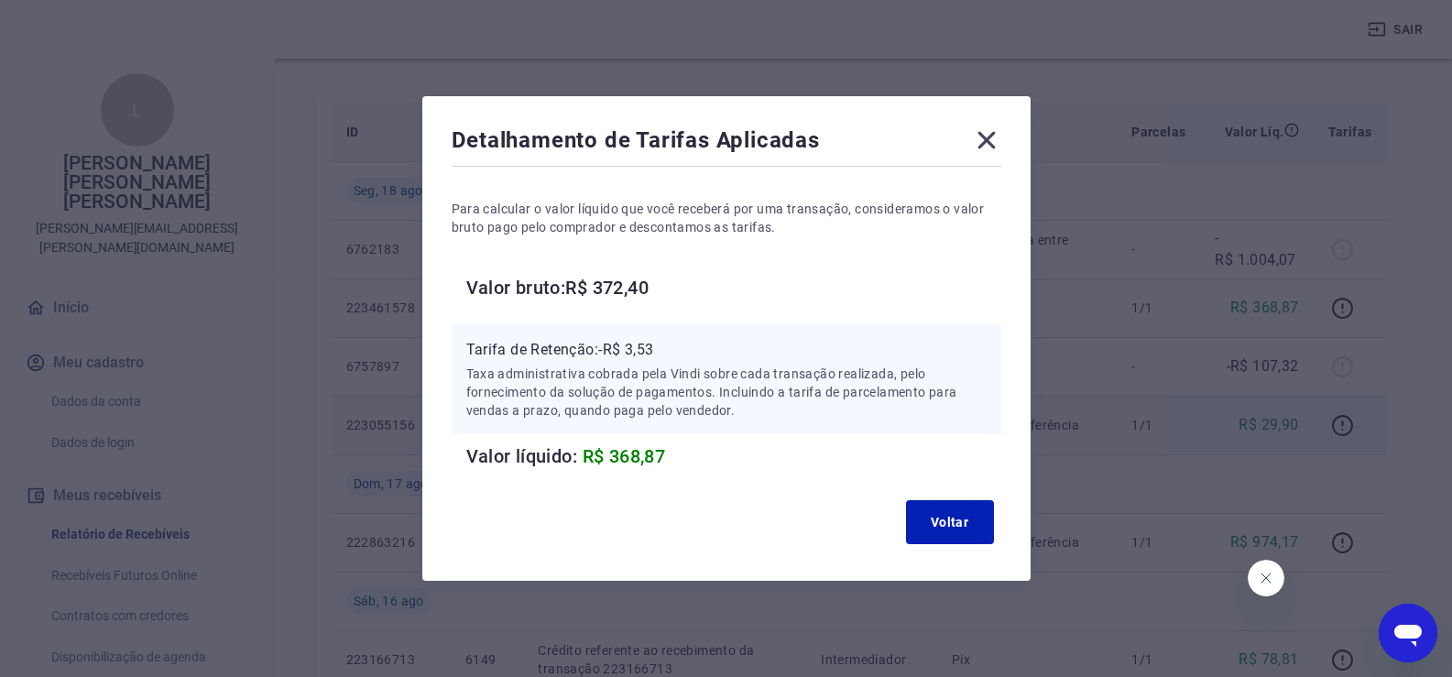
click at [989, 139] on icon at bounding box center [986, 140] width 29 height 29
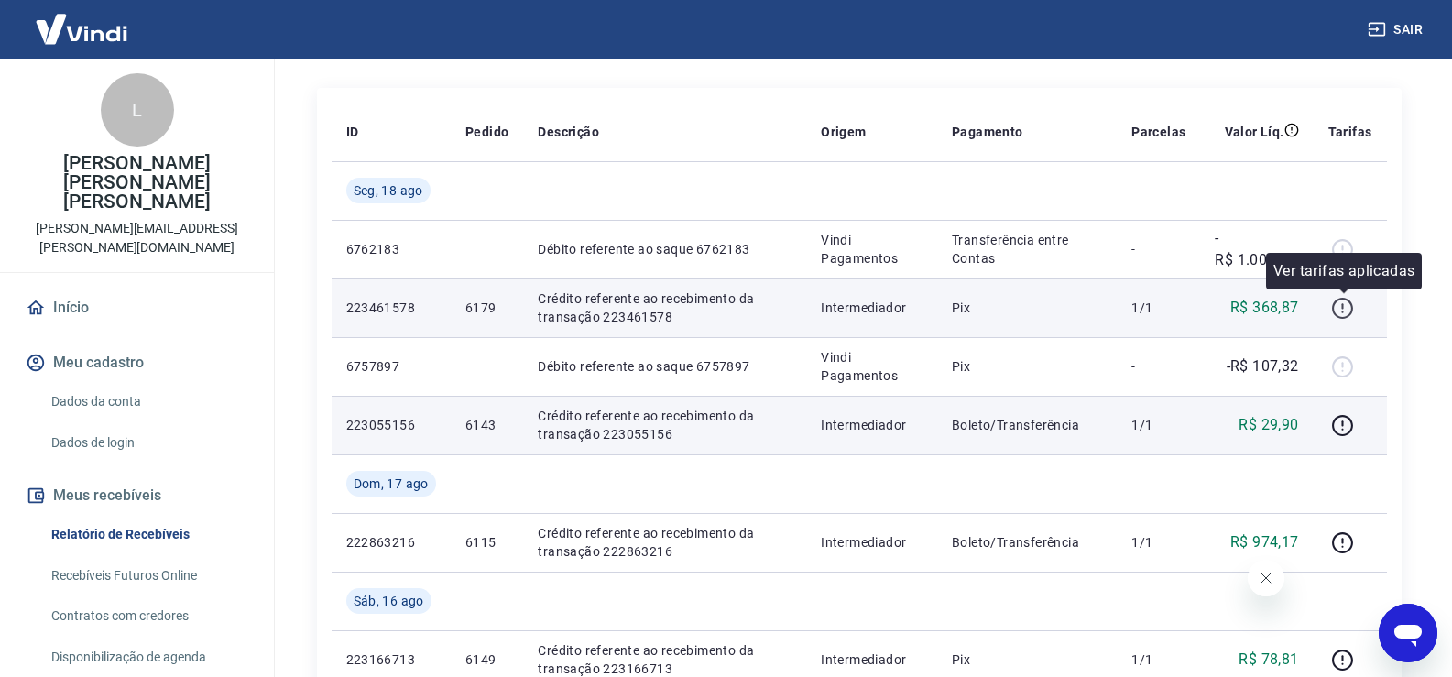
click at [1347, 306] on icon "button" at bounding box center [1342, 308] width 23 height 23
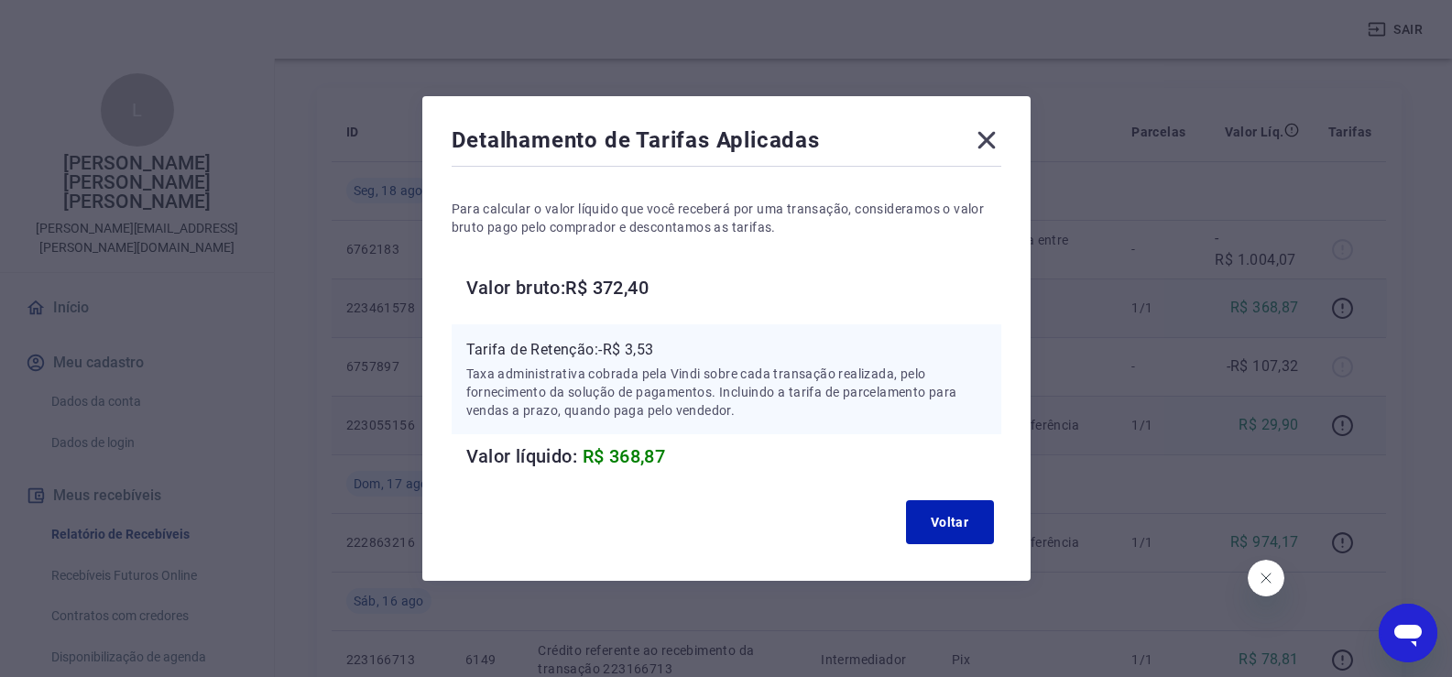
click at [987, 145] on icon at bounding box center [986, 140] width 17 height 17
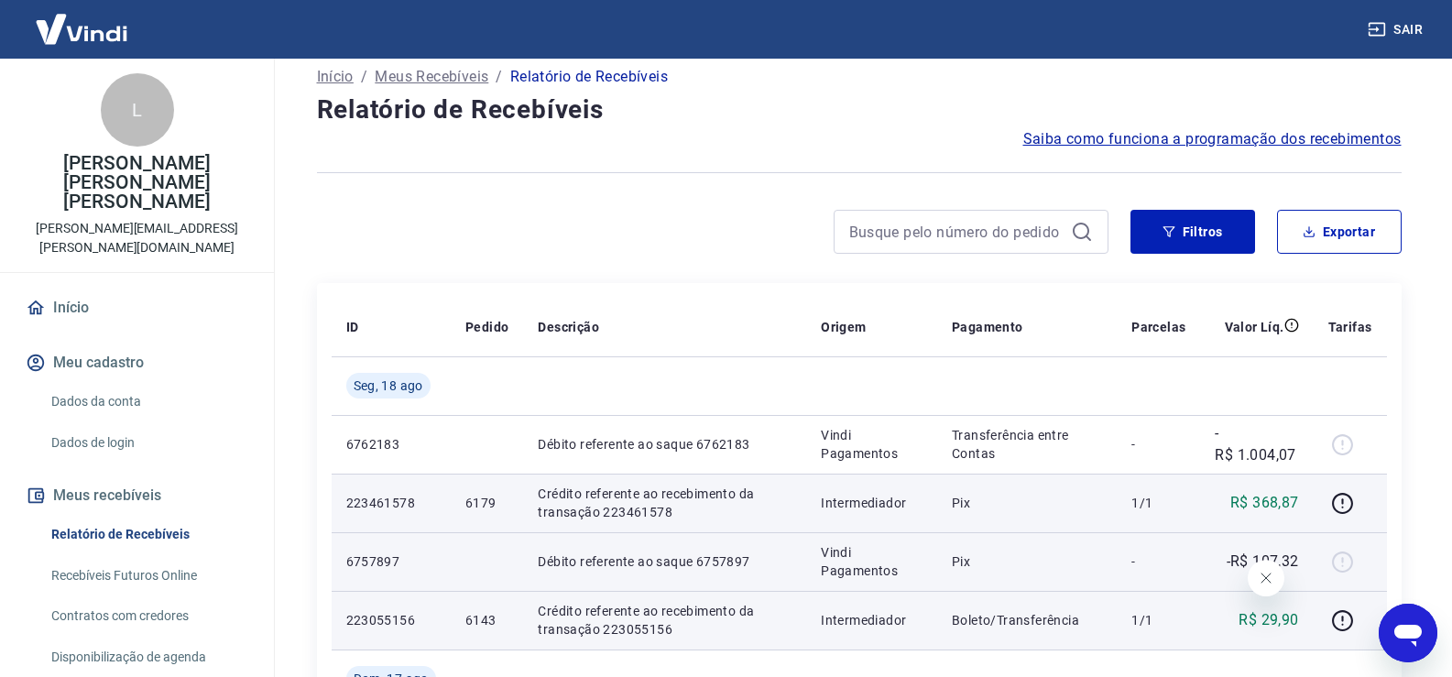
scroll to position [0, 0]
